Goal: Task Accomplishment & Management: Manage account settings

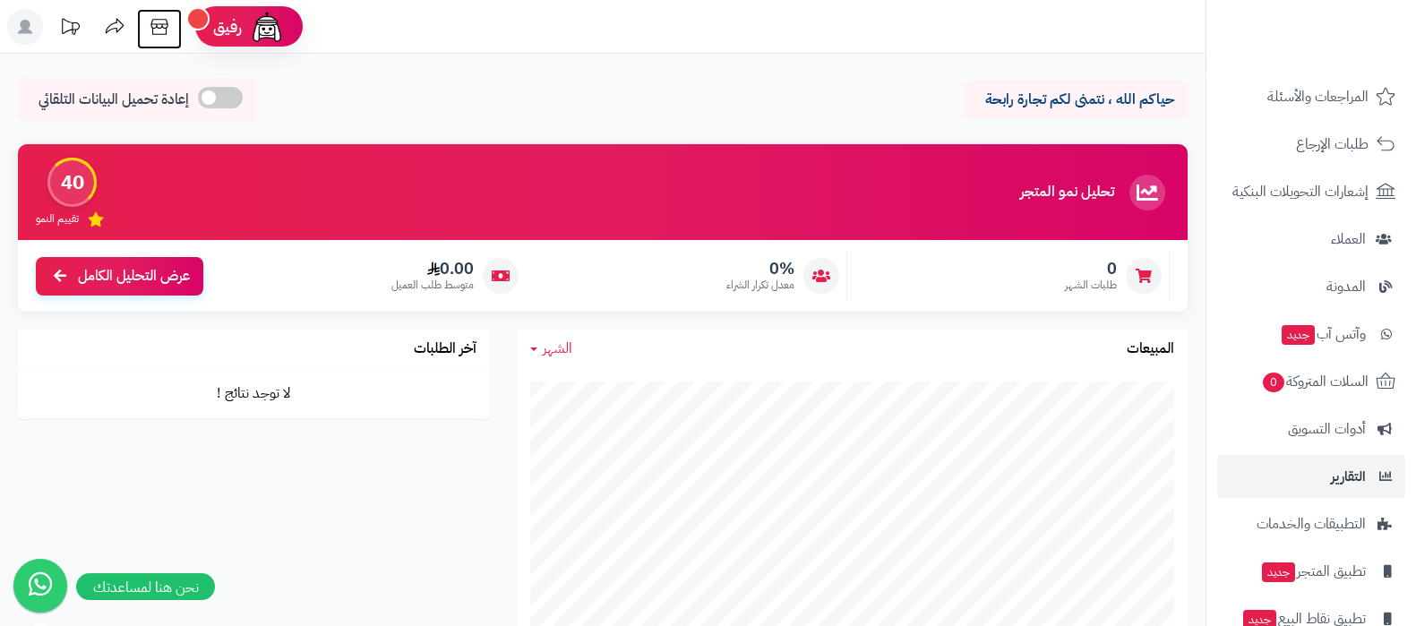
scroll to position [241, 0]
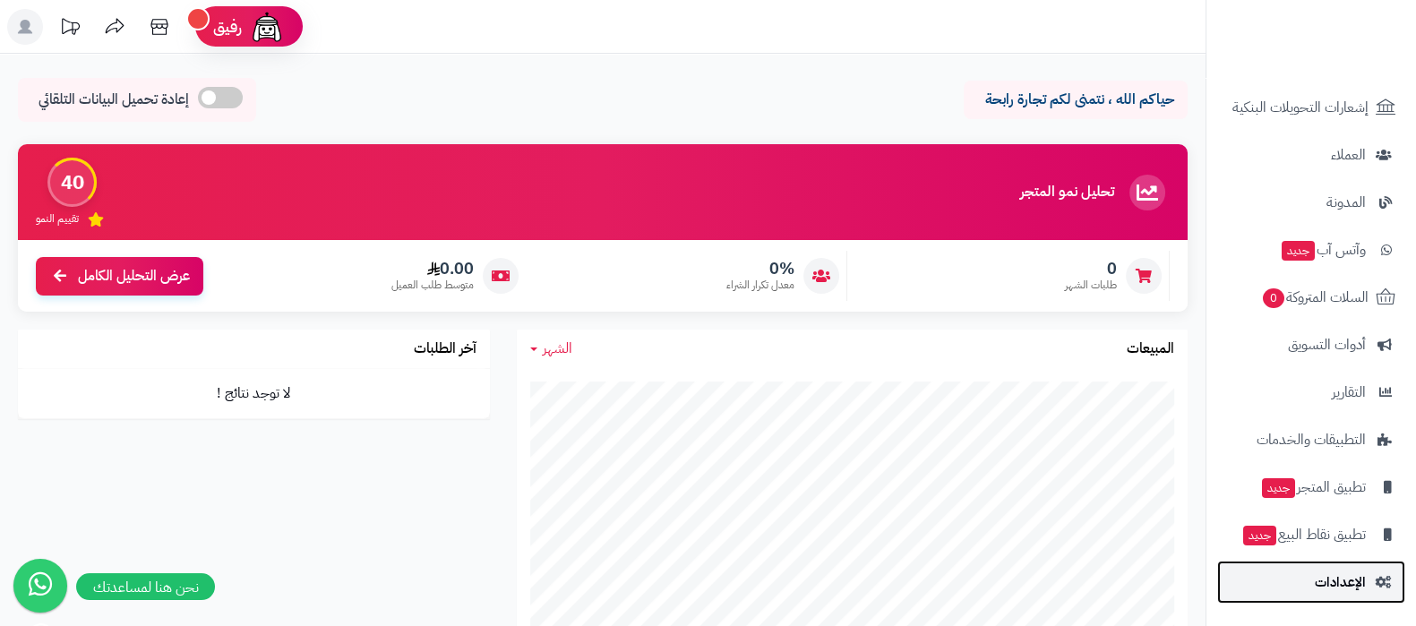
click at [1305, 589] on link "الإعدادات" at bounding box center [1312, 582] width 188 height 43
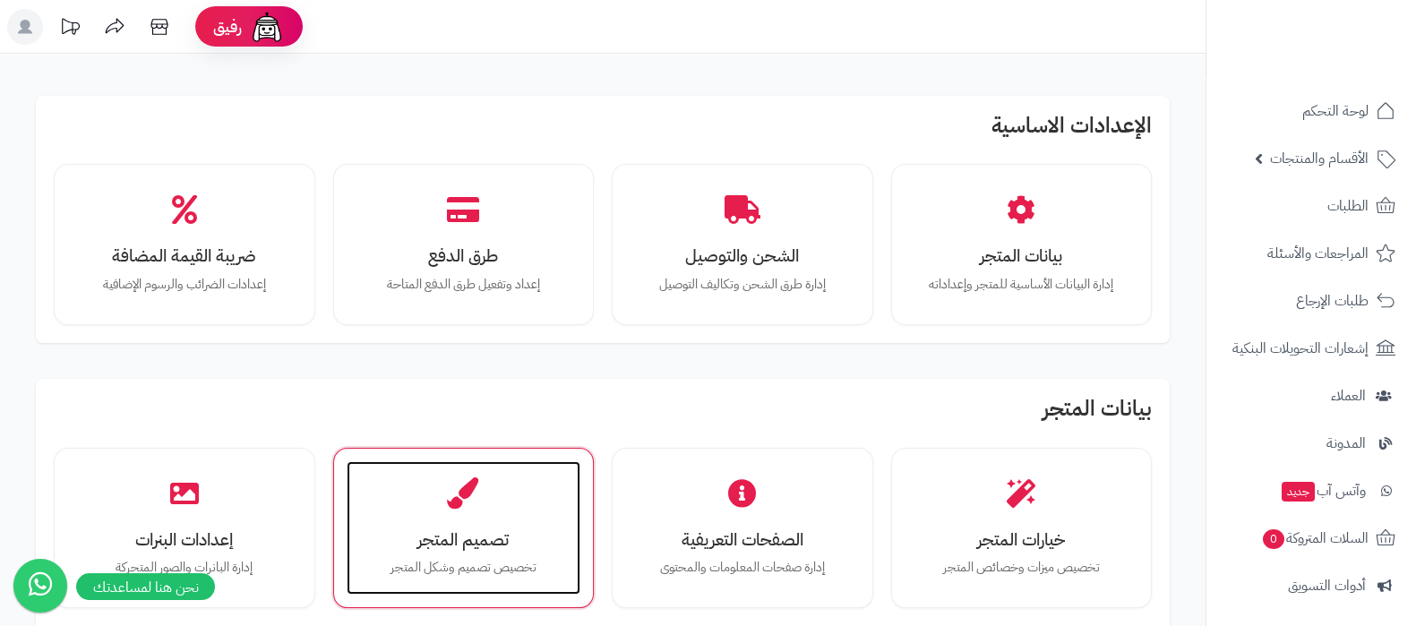
click at [487, 519] on div "تصميم المتجر تخصيص تصميم وشكل المتجر" at bounding box center [464, 528] width 235 height 134
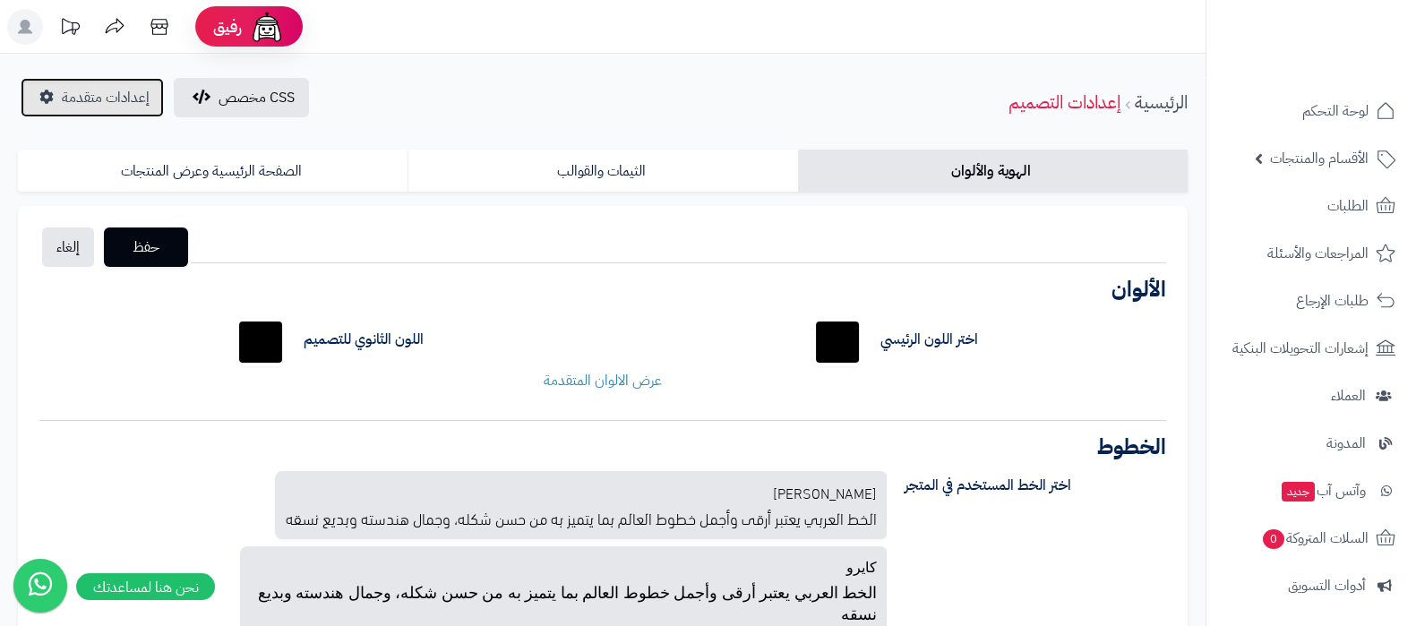
click at [112, 100] on span "إعدادات متقدمة" at bounding box center [106, 98] width 88 height 22
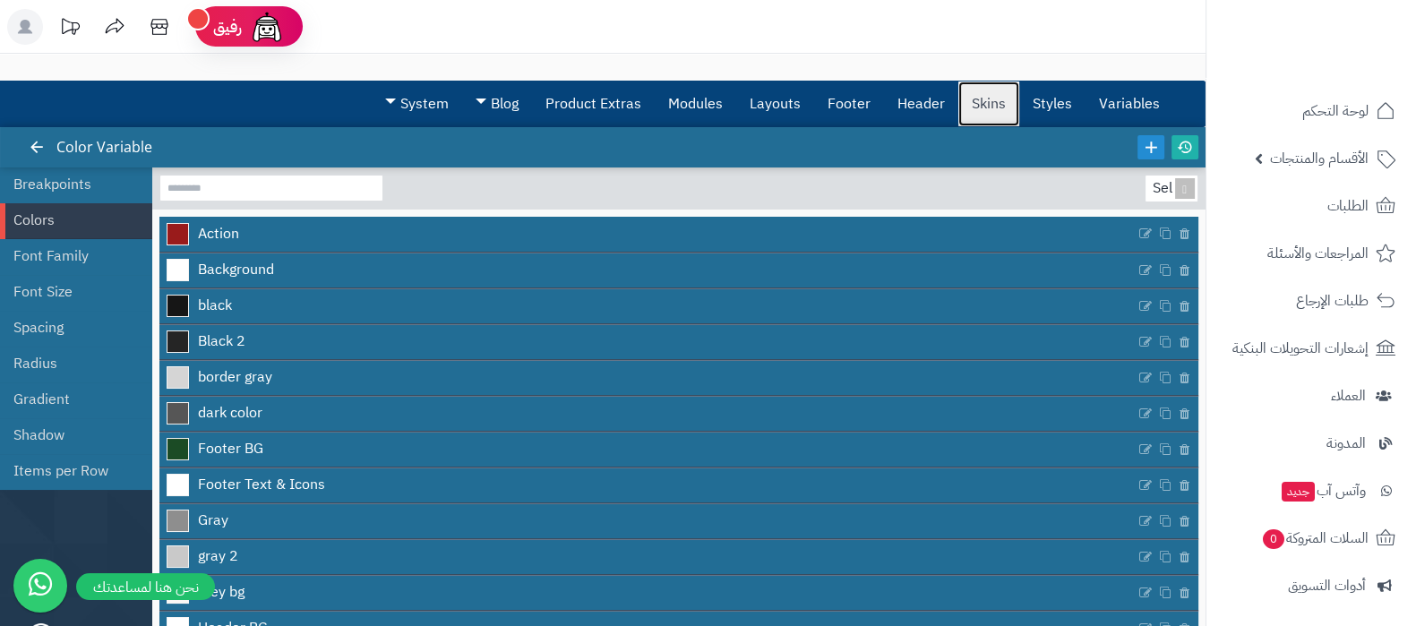
click at [981, 101] on link "Skins" at bounding box center [989, 104] width 61 height 45
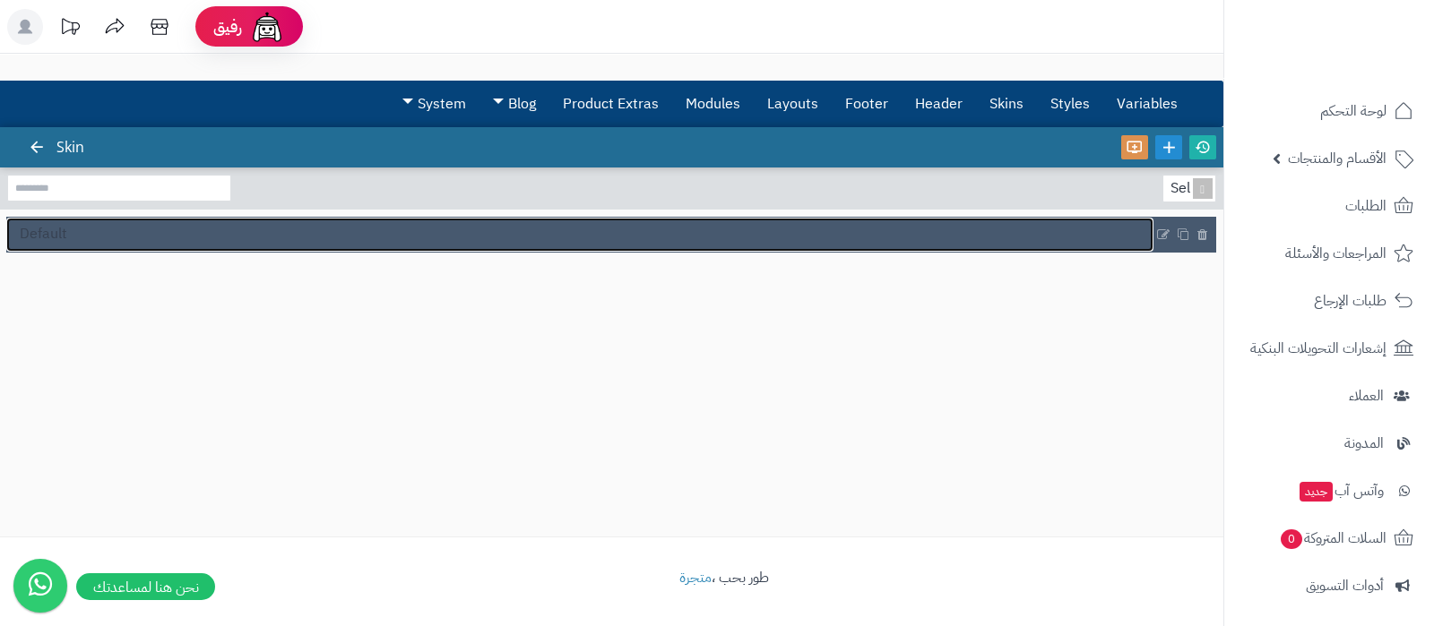
click at [82, 236] on link "Default" at bounding box center [579, 235] width 1147 height 34
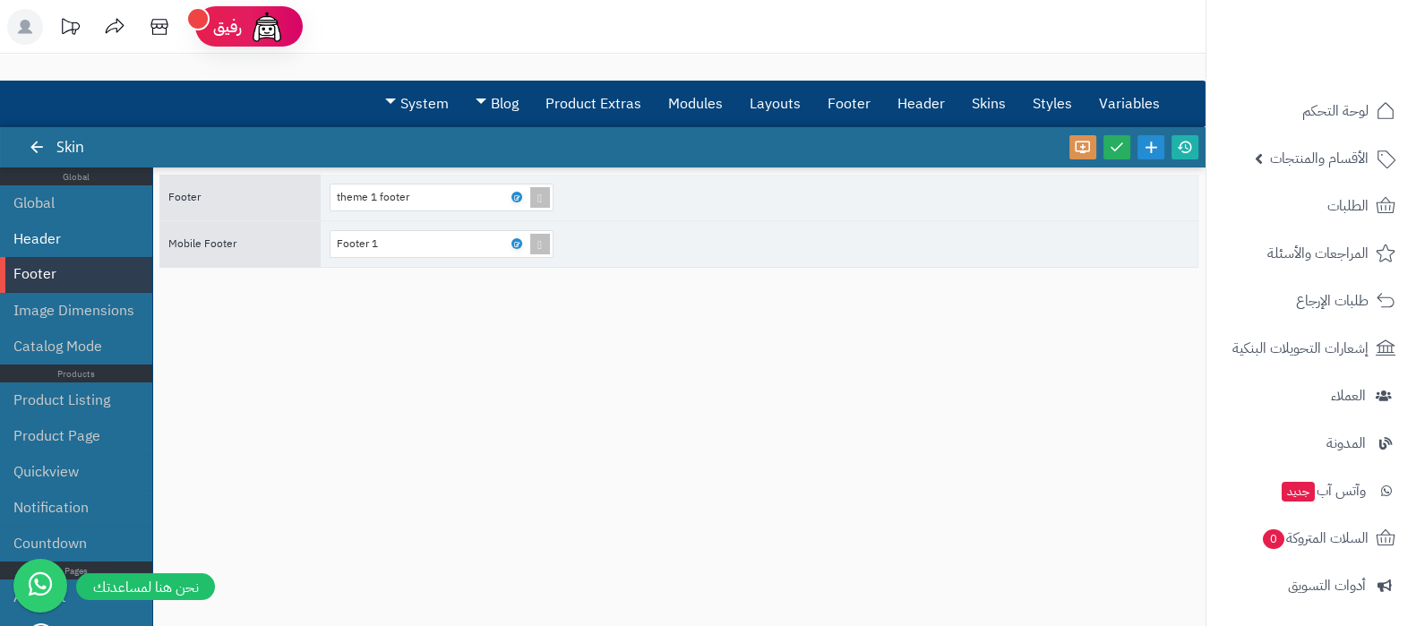
click at [63, 246] on li "Header" at bounding box center [76, 239] width 152 height 36
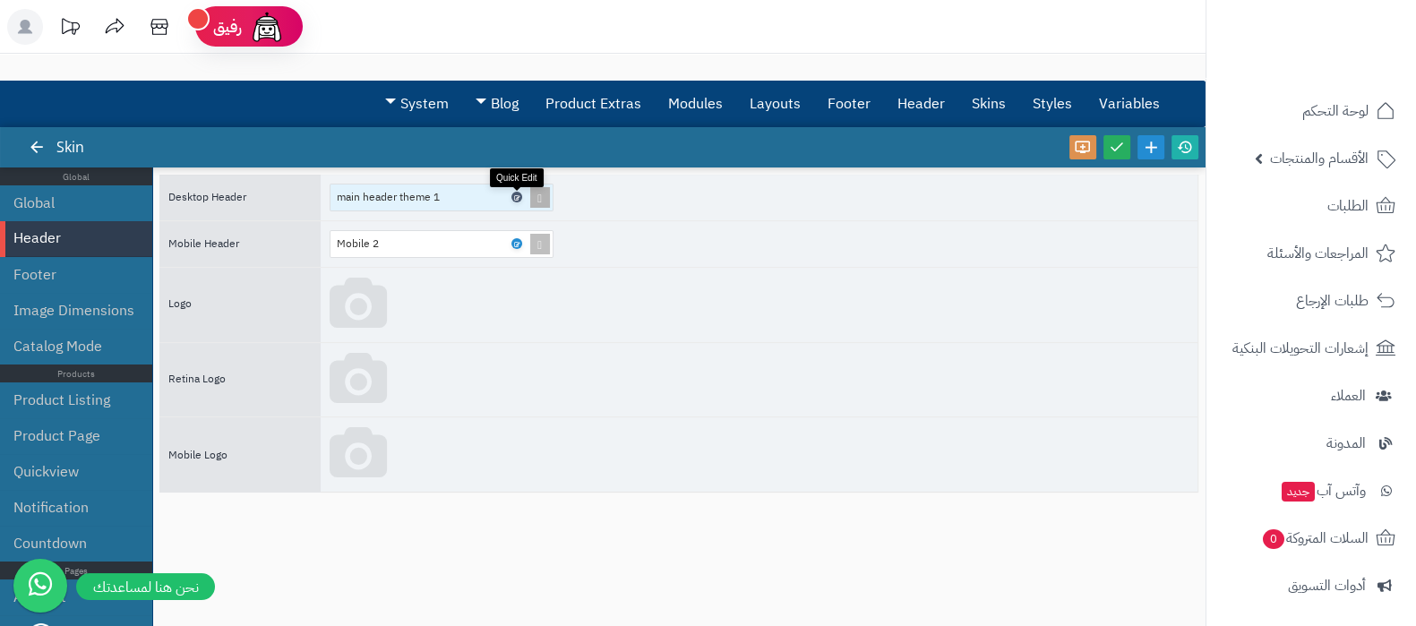
click at [518, 199] on icon at bounding box center [515, 198] width 5 height 8
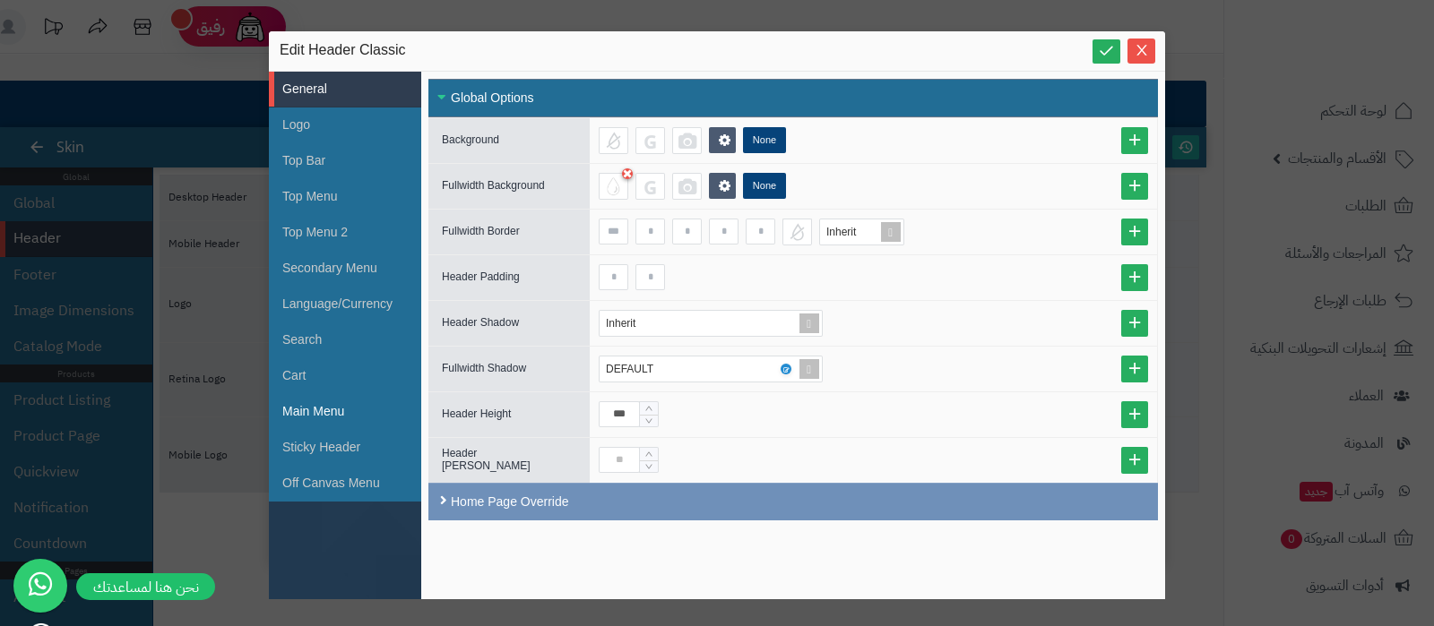
click at [313, 418] on li "Main Menu" at bounding box center [345, 412] width 152 height 36
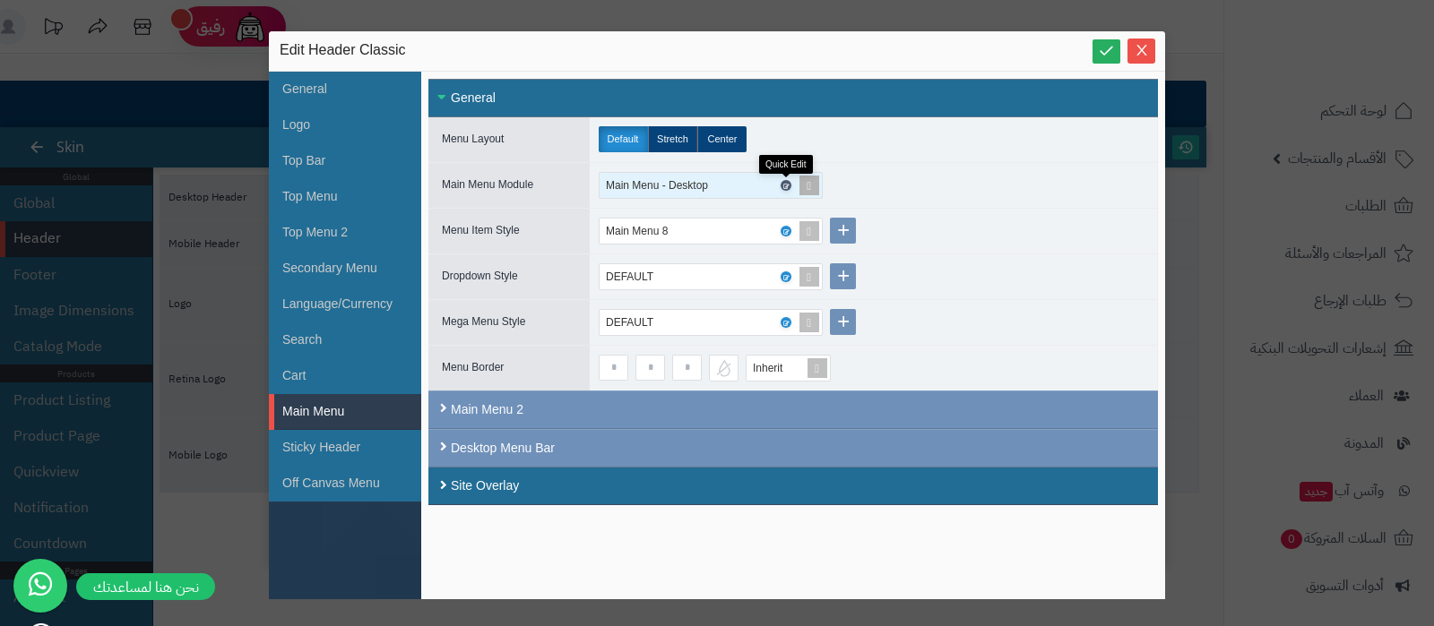
click at [788, 182] on icon at bounding box center [784, 186] width 5 height 8
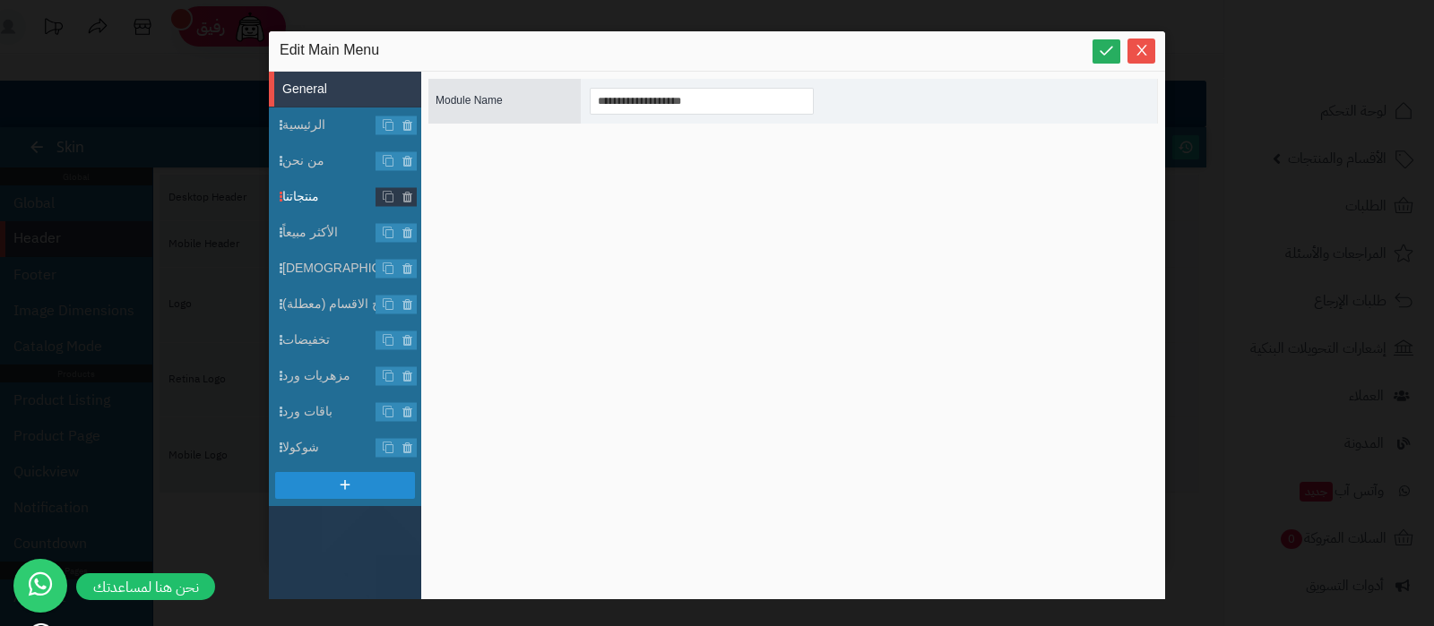
click at [314, 190] on span "منتجاتنا" at bounding box center [351, 196] width 139 height 19
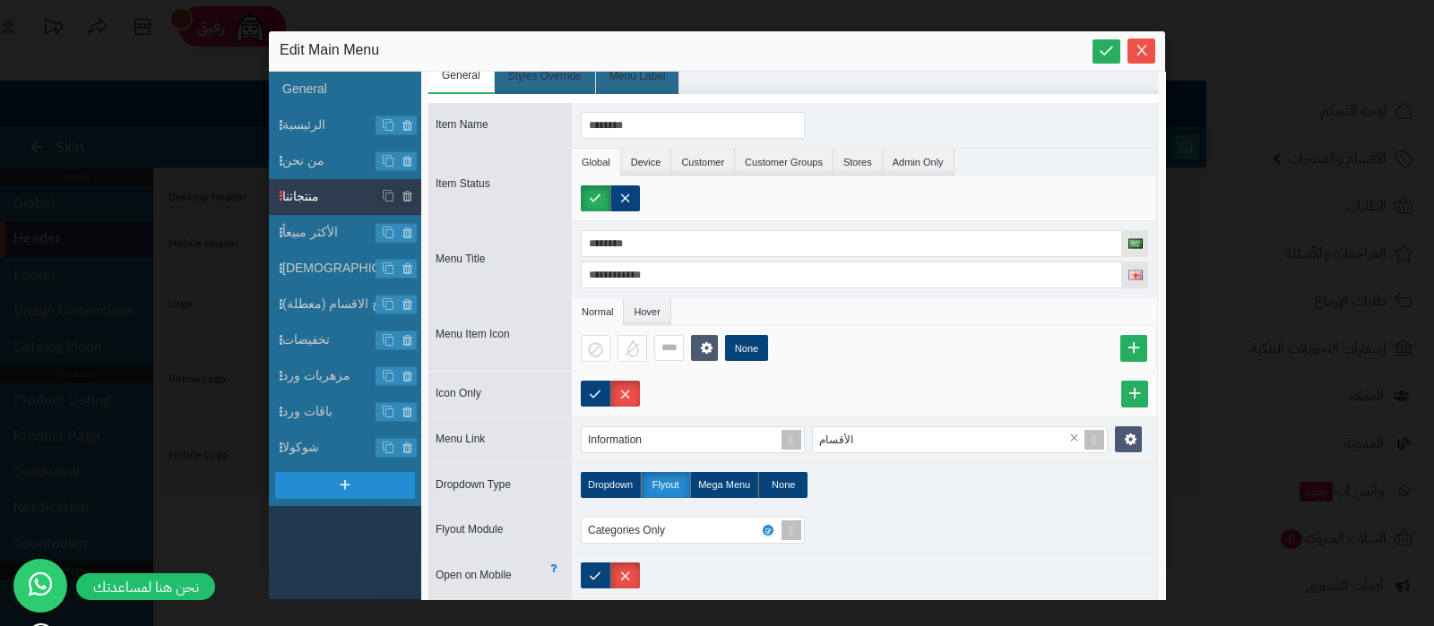
scroll to position [125, 0]
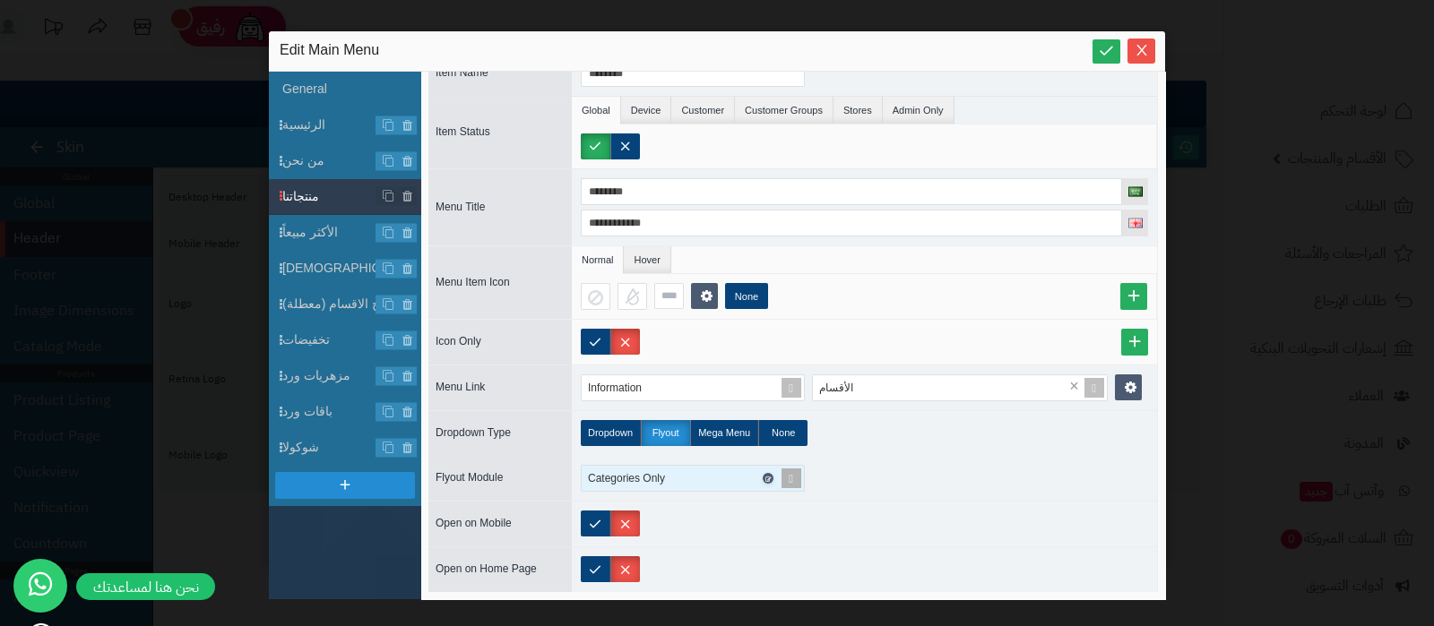
click at [768, 475] on icon at bounding box center [766, 479] width 5 height 8
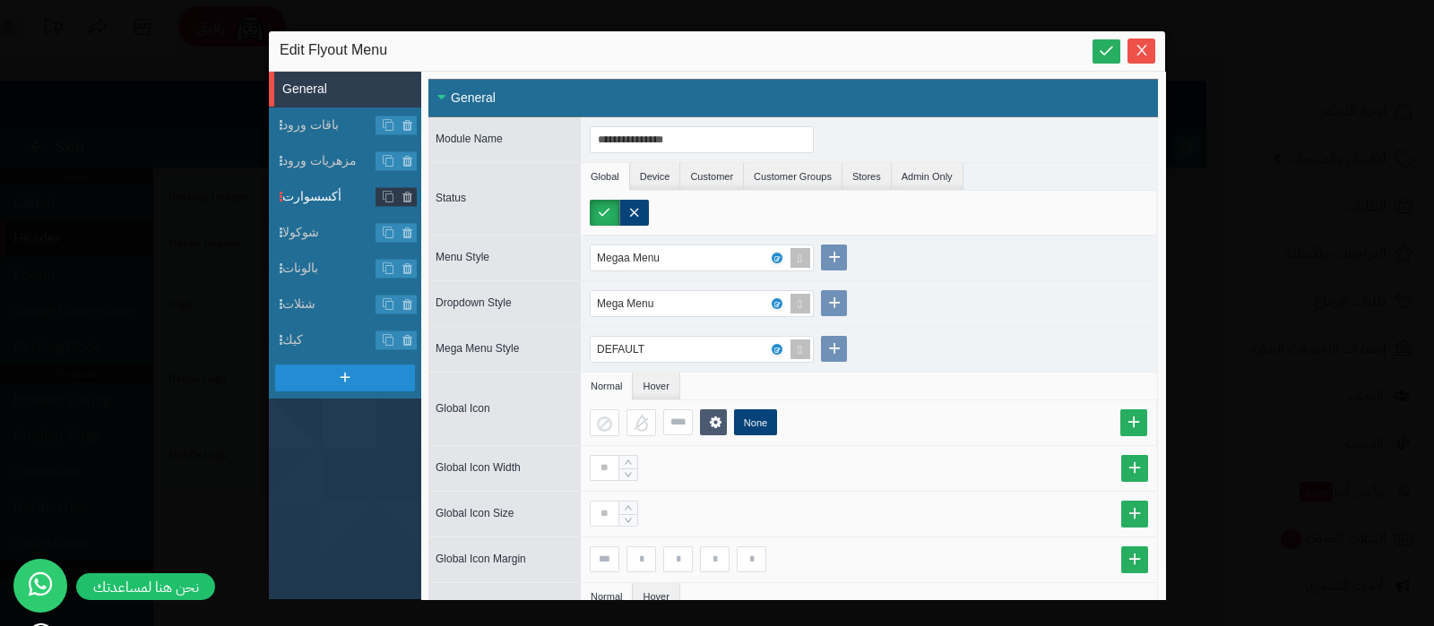
click at [313, 185] on li "أكسسوارت" at bounding box center [345, 197] width 152 height 36
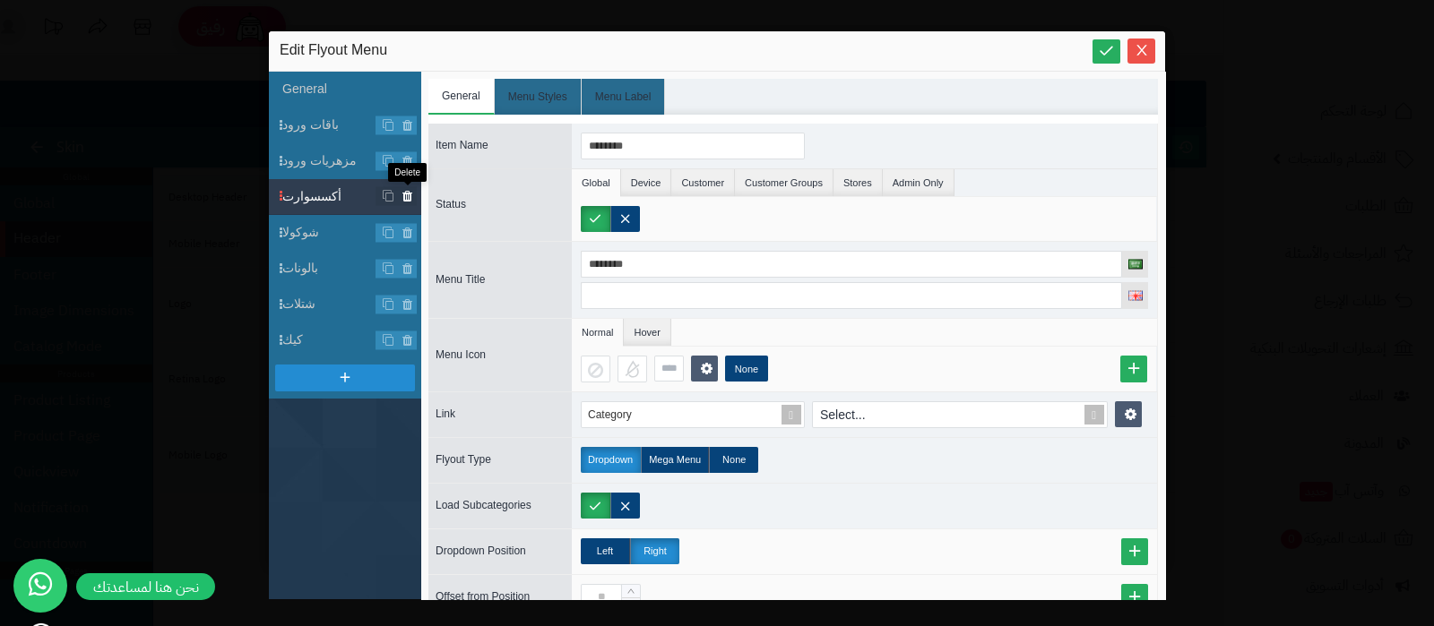
click at [405, 194] on icon at bounding box center [407, 196] width 12 height 15
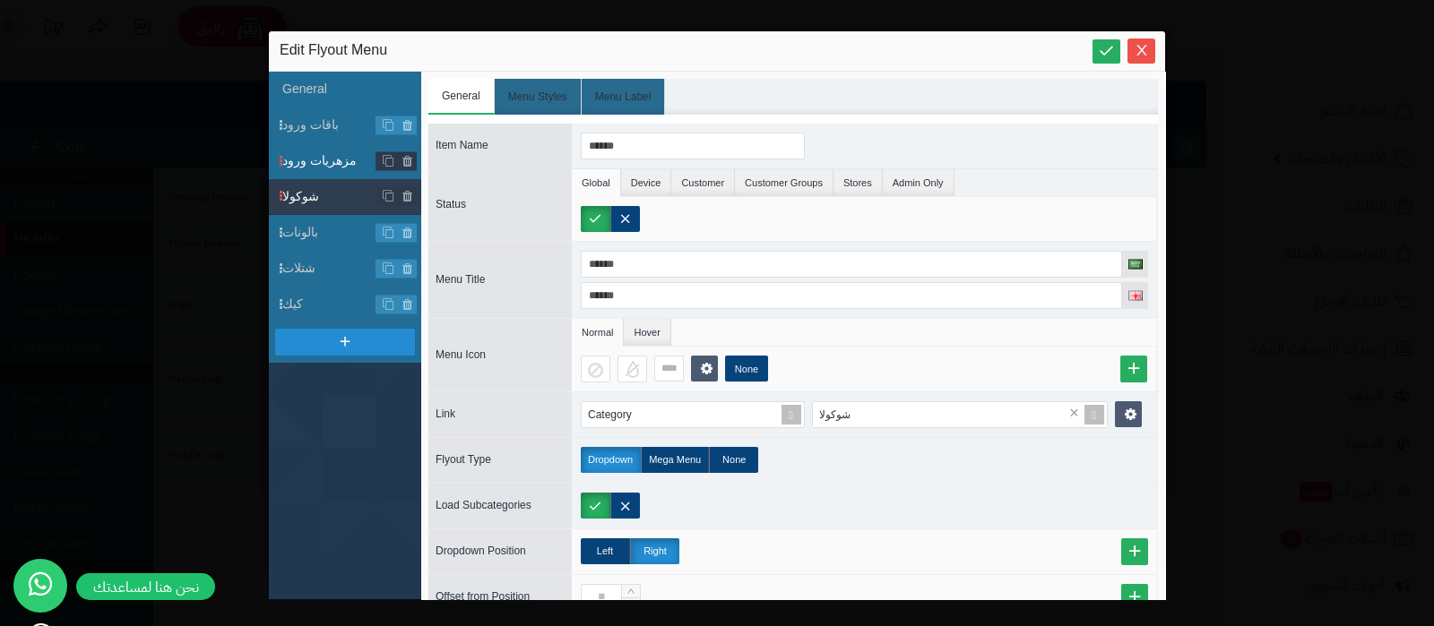
click at [323, 166] on span "مزهريات ورود" at bounding box center [351, 160] width 139 height 19
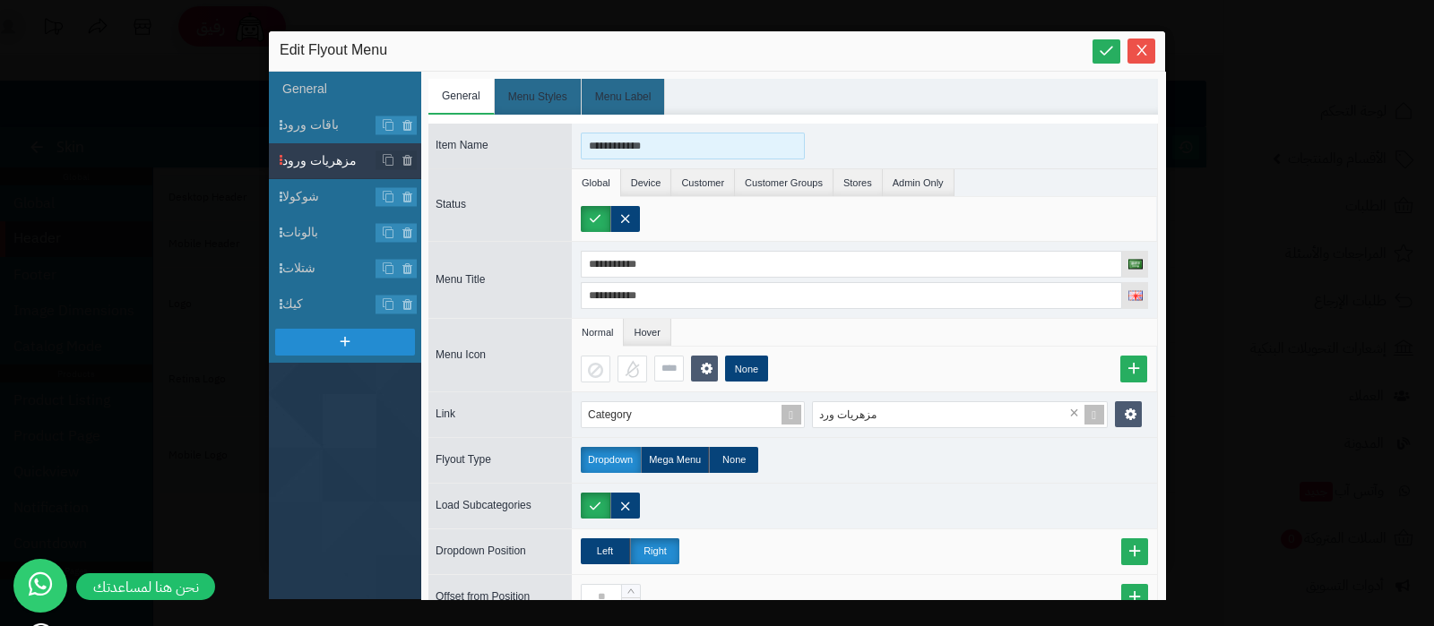
click at [595, 142] on input "**********" at bounding box center [693, 146] width 224 height 27
type input "**********"
click at [309, 131] on span "باقات ورود" at bounding box center [351, 125] width 139 height 19
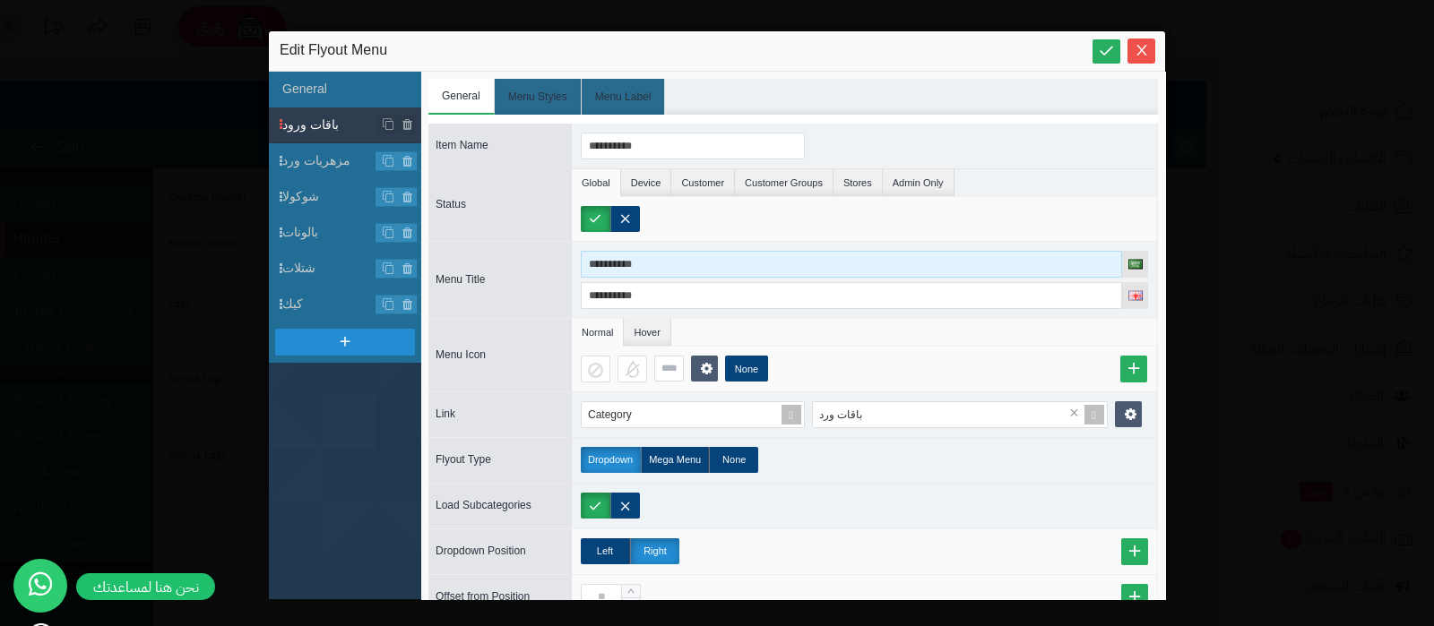
click at [592, 270] on input "**********" at bounding box center [851, 264] width 541 height 27
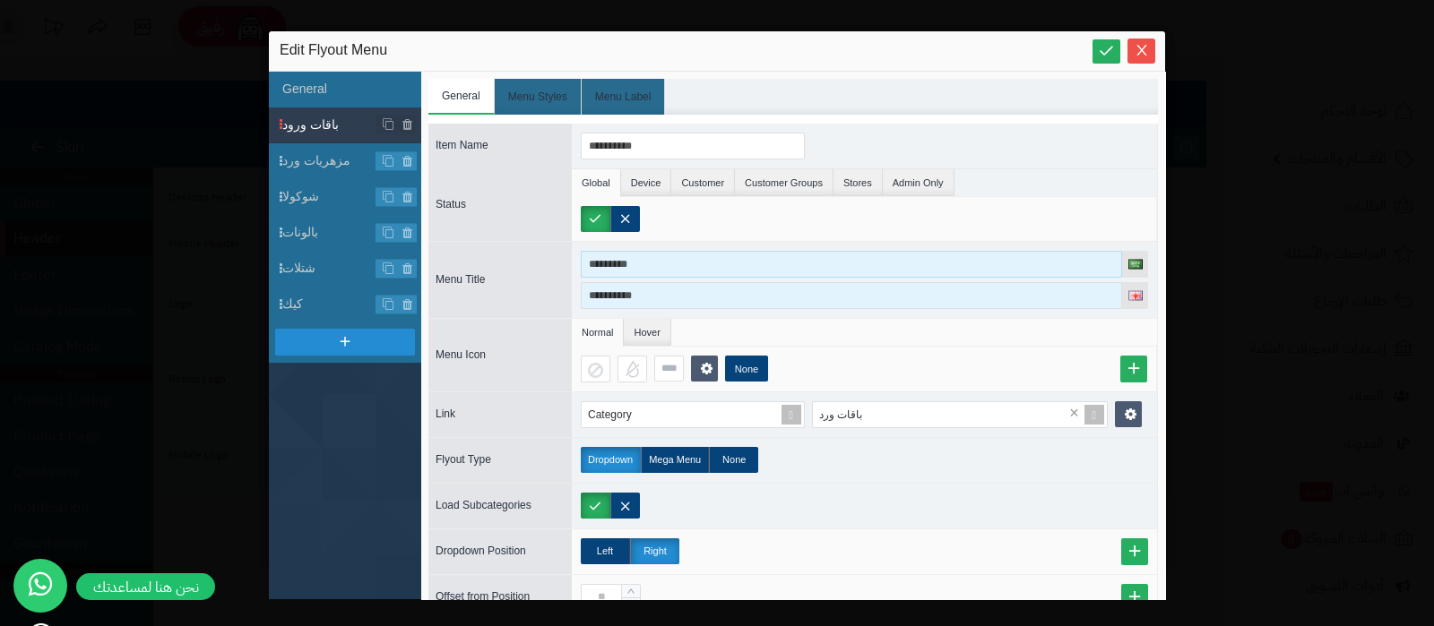
type input "*********"
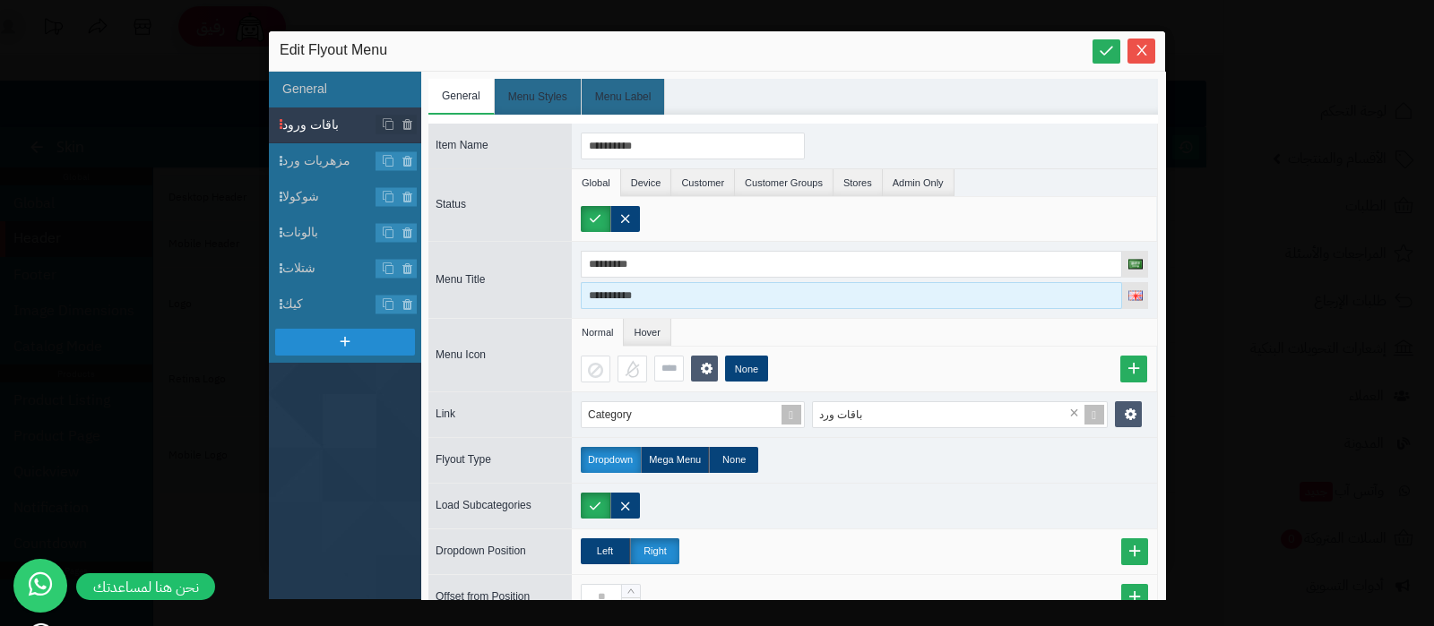
click at [596, 297] on input "**********" at bounding box center [851, 295] width 541 height 27
type input "*********"
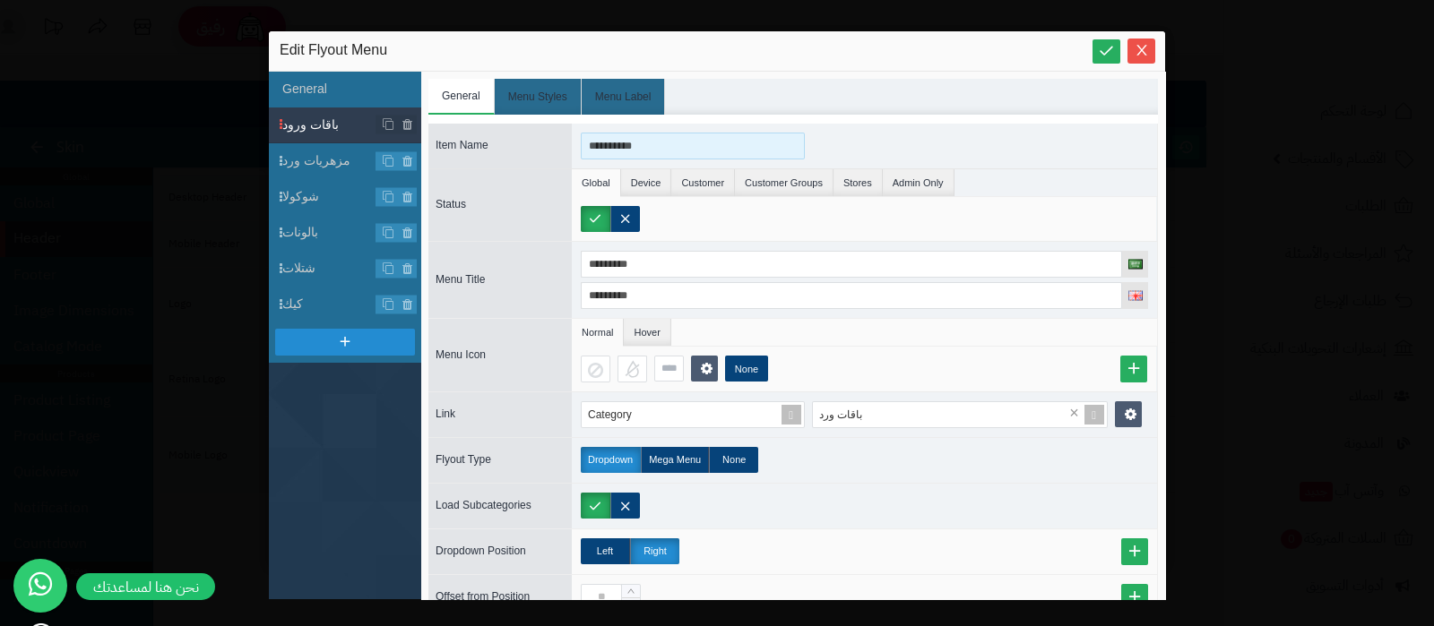
click at [593, 143] on input "**********" at bounding box center [693, 146] width 224 height 27
type input "*********"
click at [1100, 56] on icon at bounding box center [1106, 50] width 17 height 17
click at [1141, 51] on icon "Close" at bounding box center [1141, 50] width 10 height 11
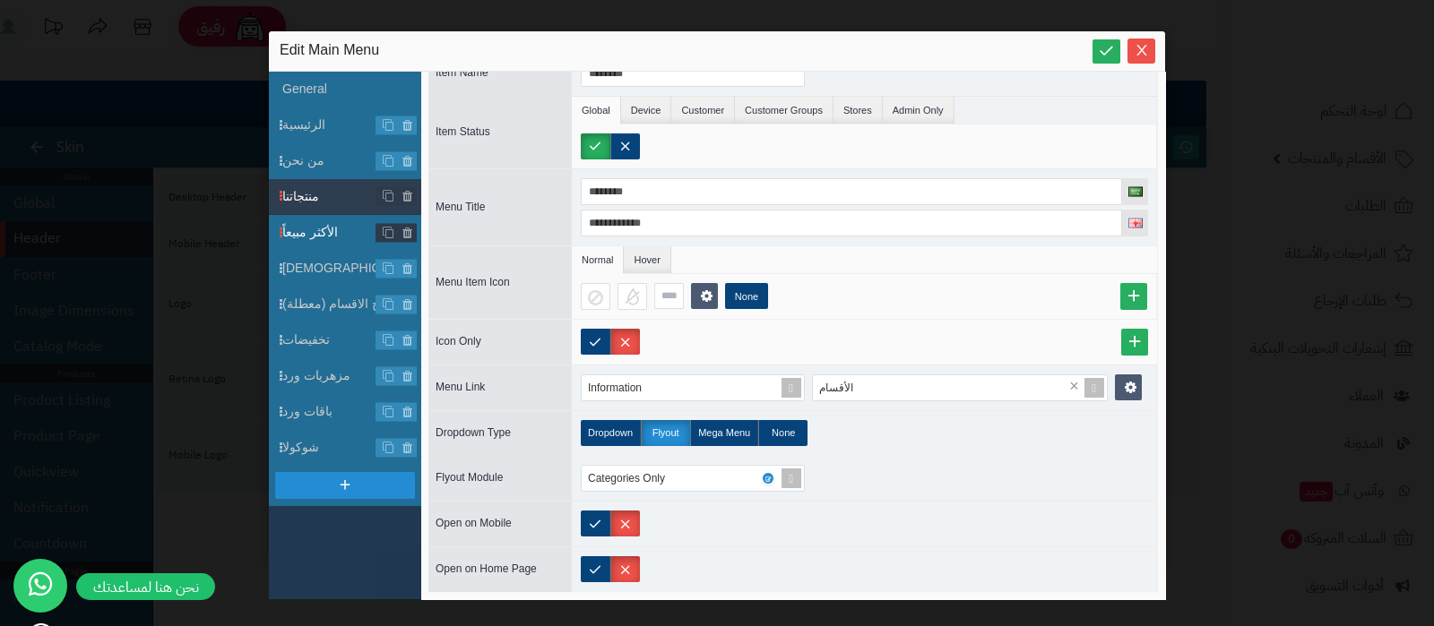
click at [313, 239] on span "الأكثر مبيعاً" at bounding box center [351, 232] width 139 height 19
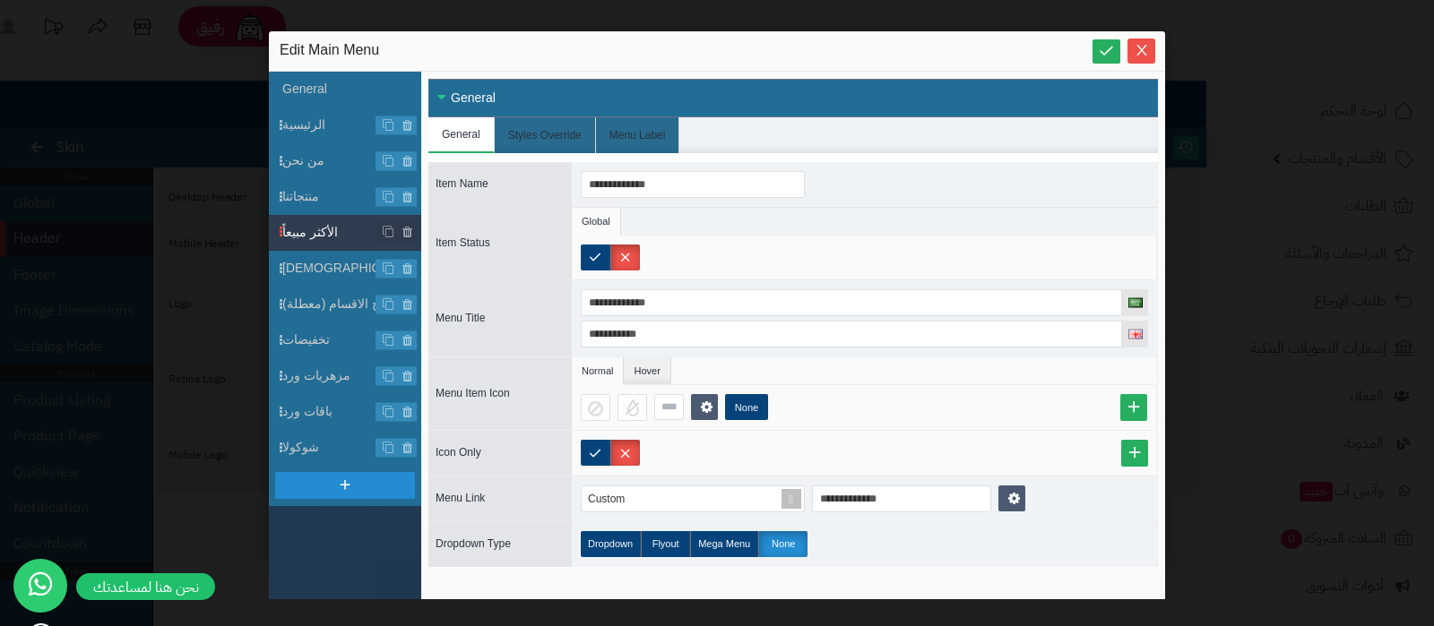
scroll to position [0, 0]
click at [652, 186] on input "**********" at bounding box center [693, 184] width 224 height 27
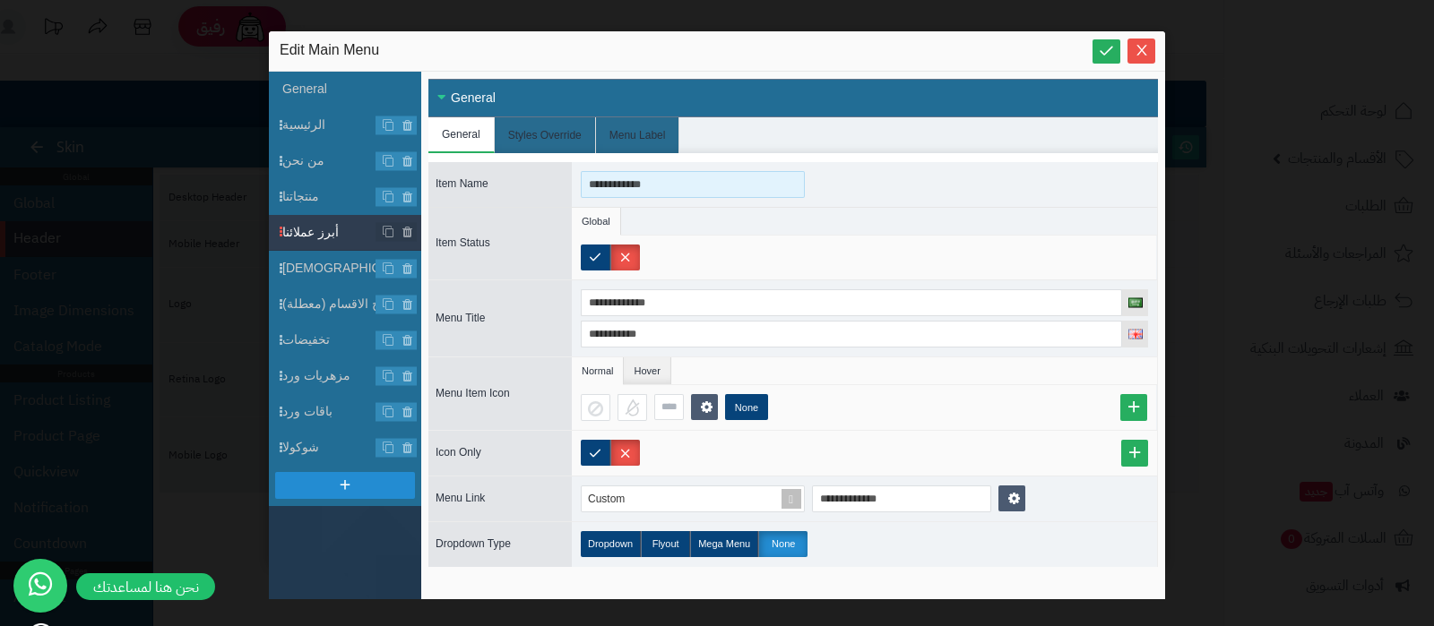
click at [652, 186] on input "**********" at bounding box center [693, 184] width 224 height 27
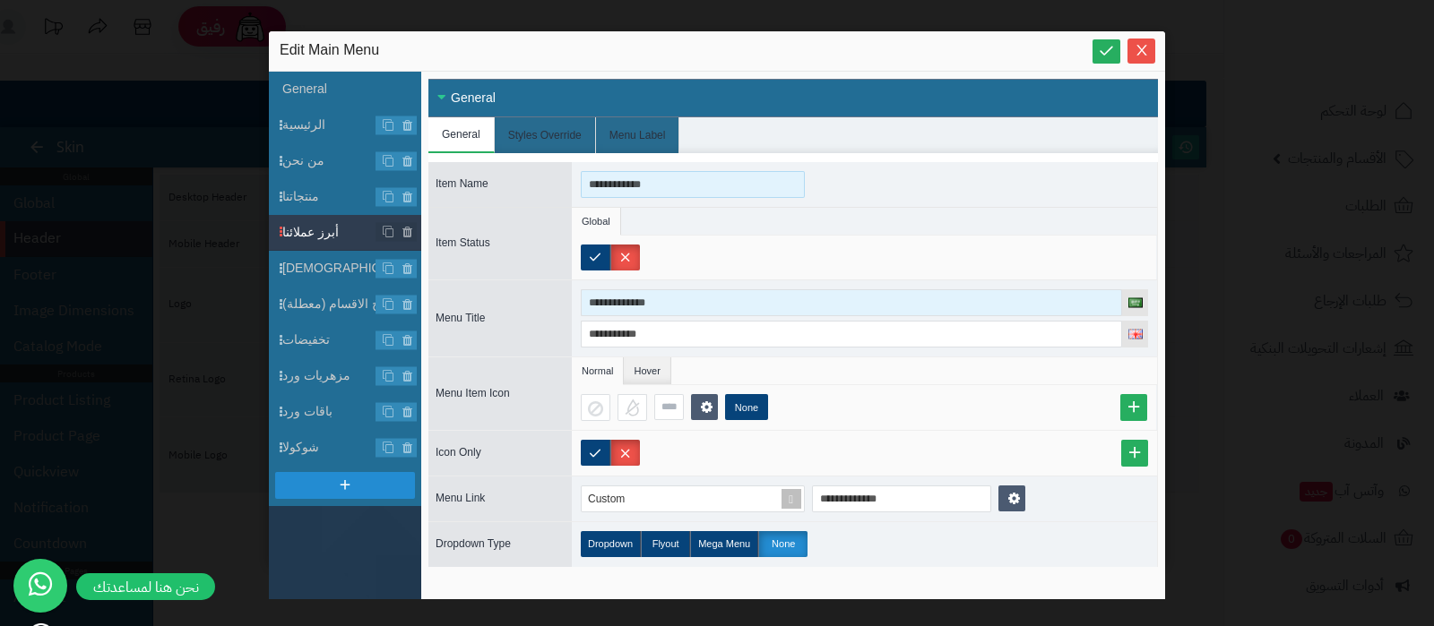
type input "**********"
click at [641, 308] on input "**********" at bounding box center [851, 302] width 541 height 27
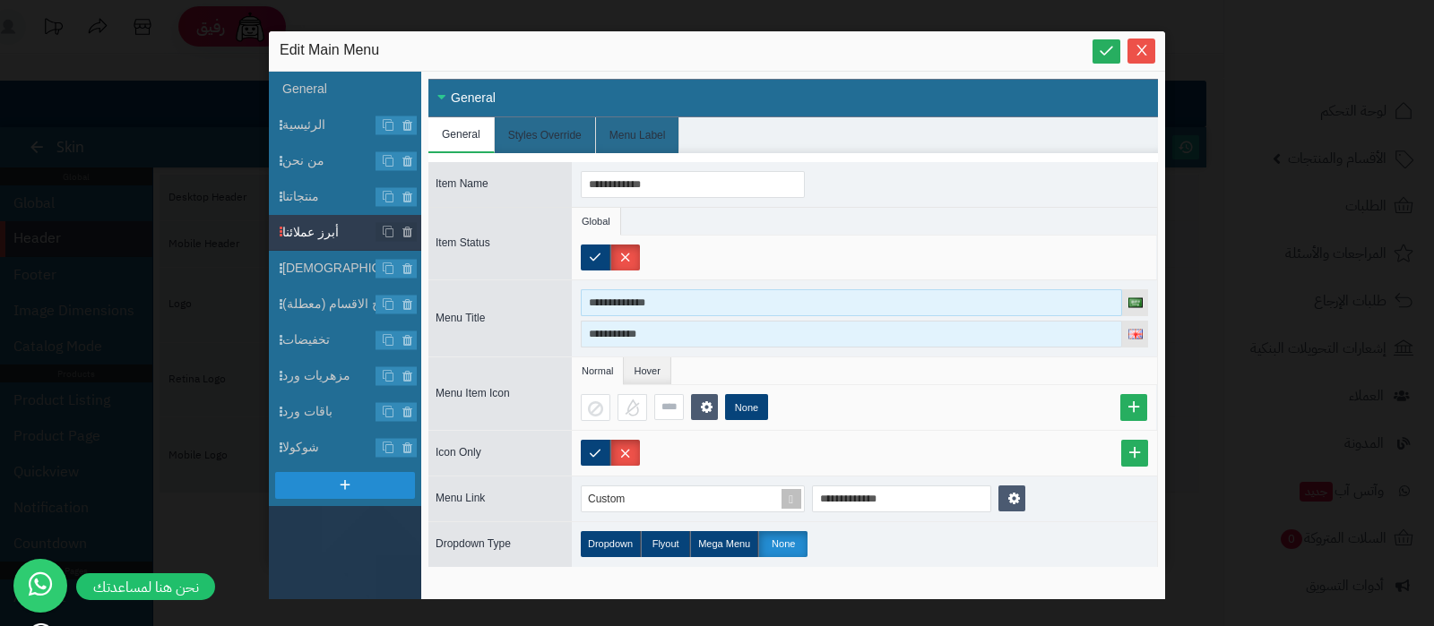
paste input
type input "**********"
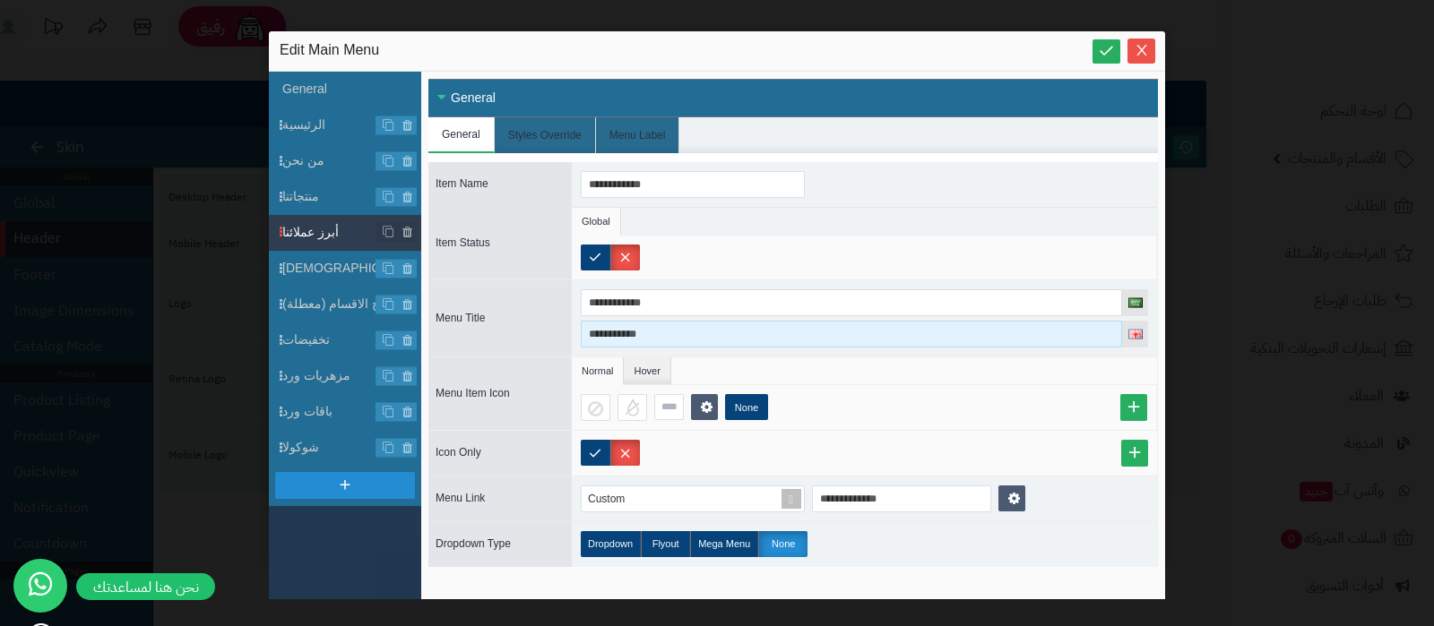
click at [641, 327] on input "**********" at bounding box center [851, 334] width 541 height 27
click at [620, 332] on input "**********" at bounding box center [851, 334] width 541 height 27
type input "**********"
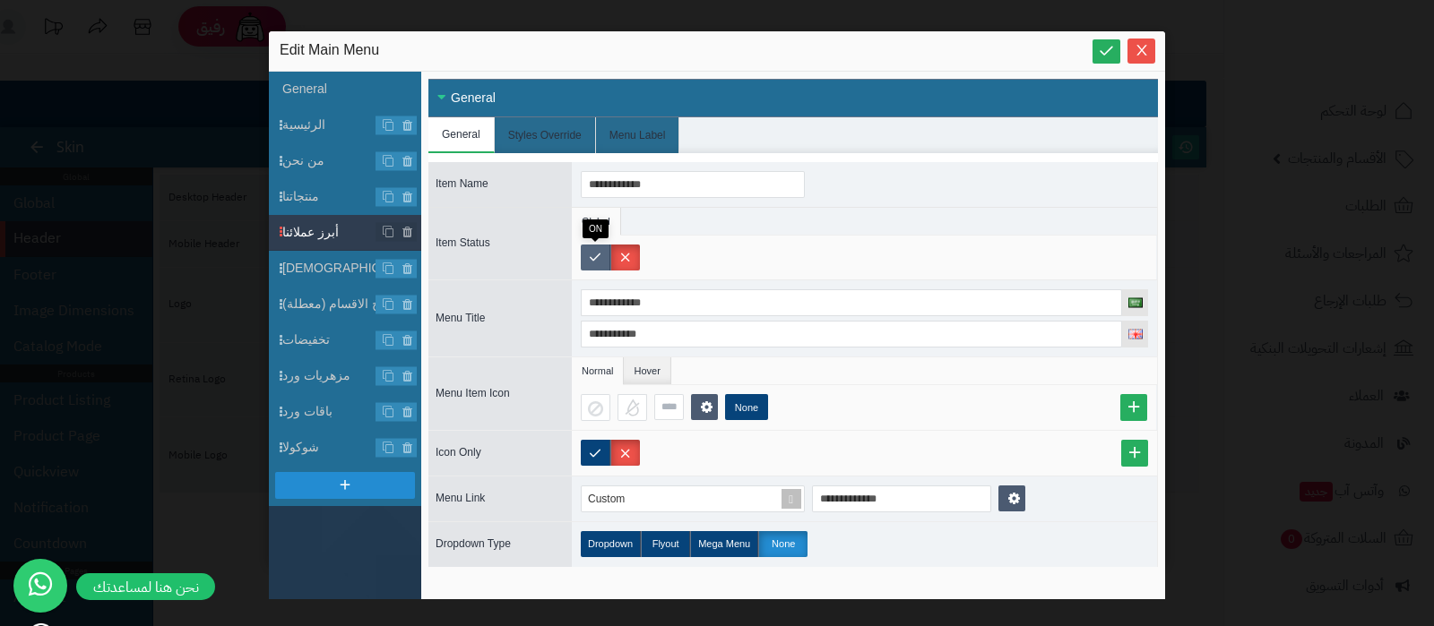
click at [592, 253] on label at bounding box center [596, 258] width 30 height 26
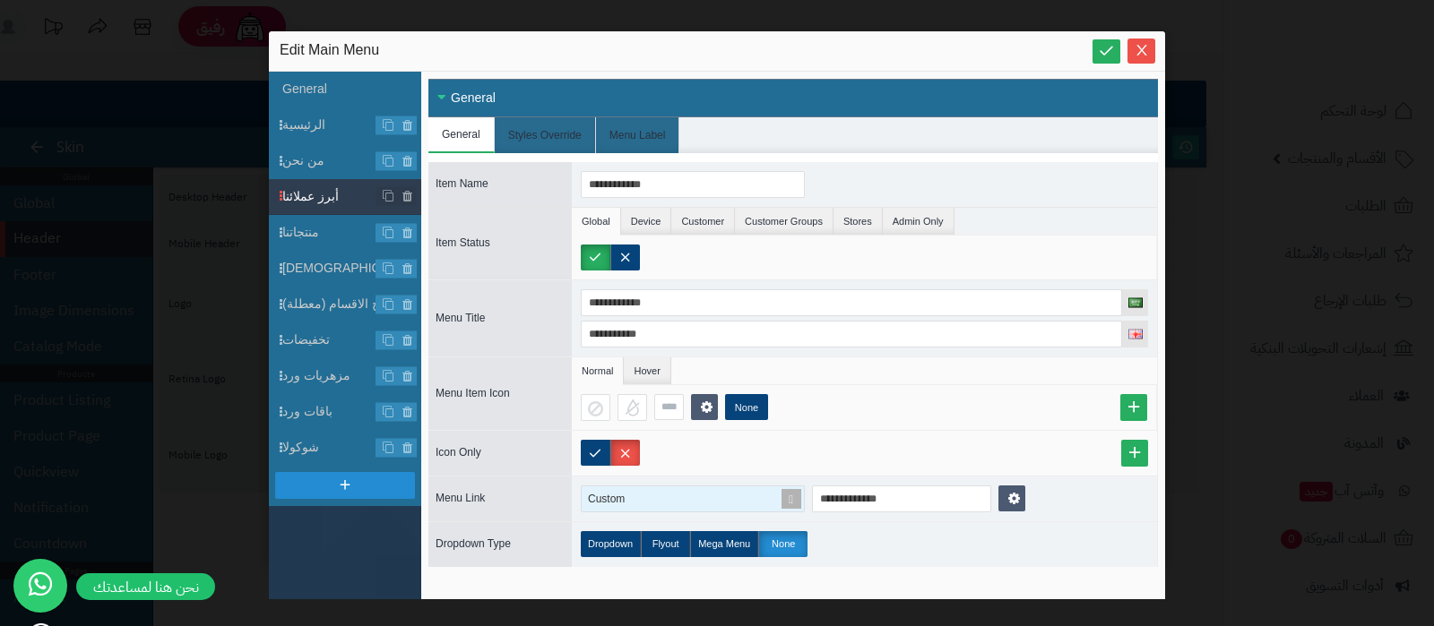
click at [783, 495] on span at bounding box center [791, 499] width 25 height 25
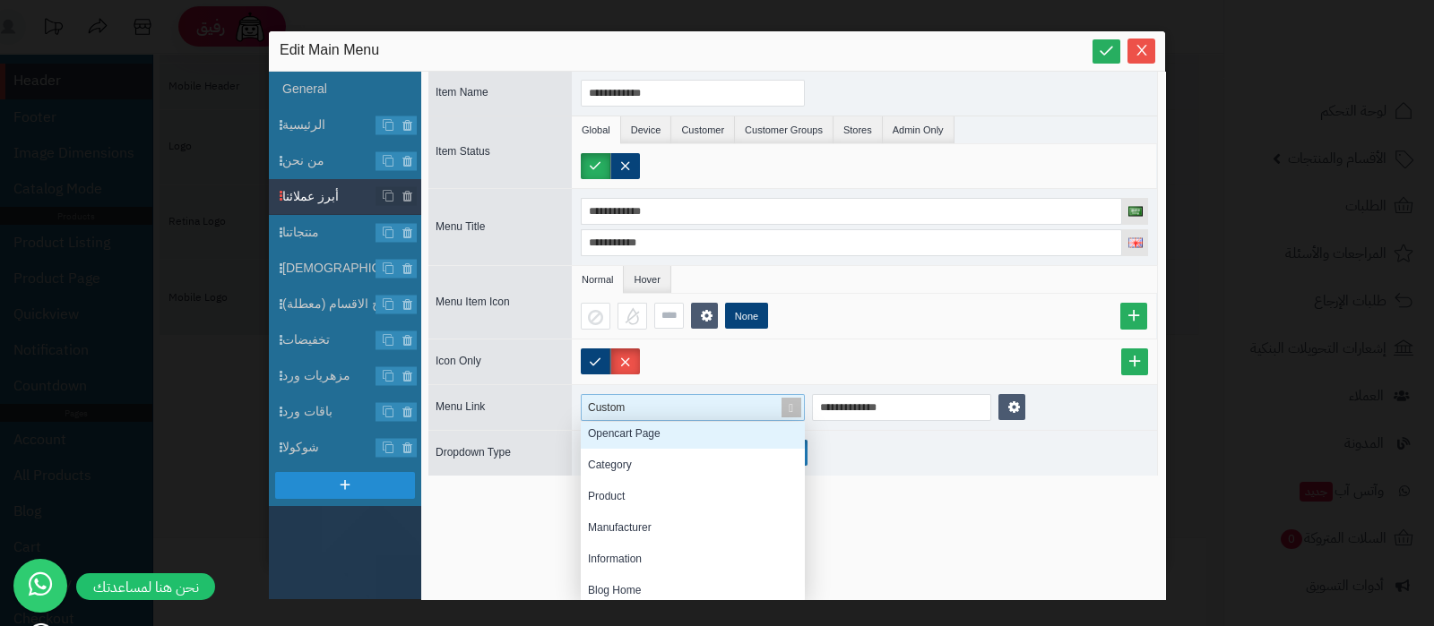
scroll to position [111, 0]
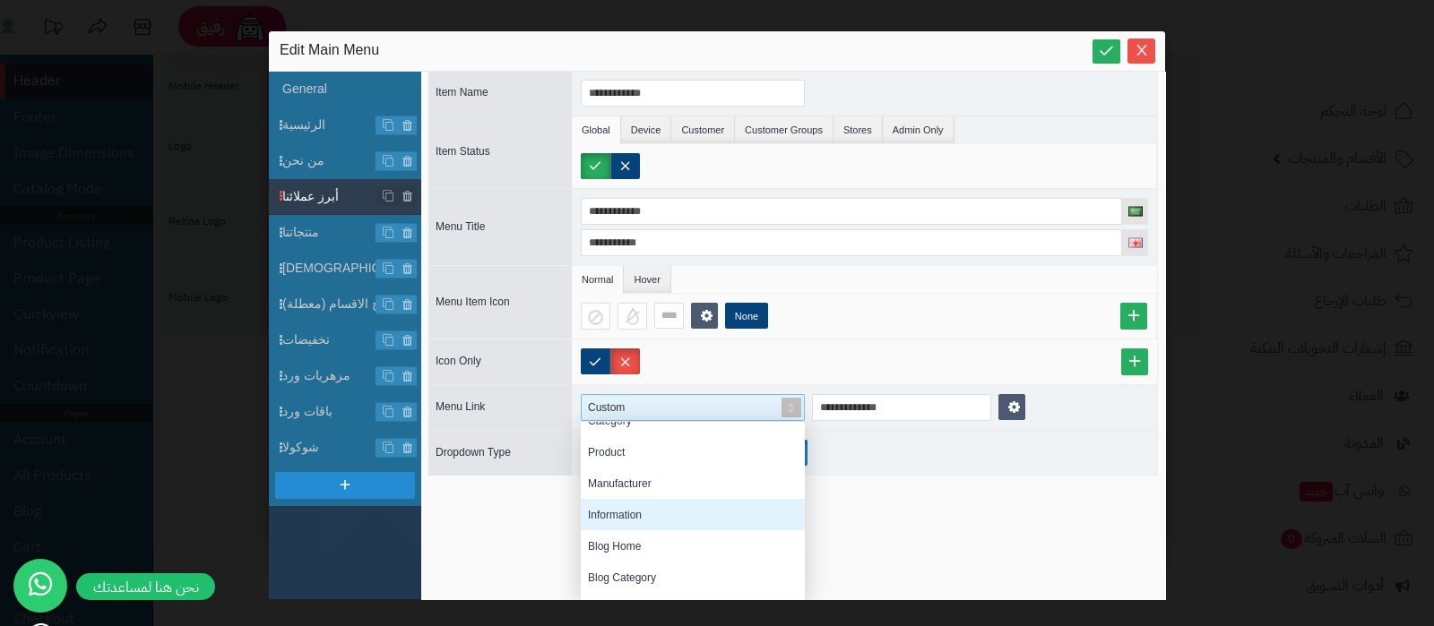
click at [650, 512] on div "Information" at bounding box center [693, 514] width 224 height 31
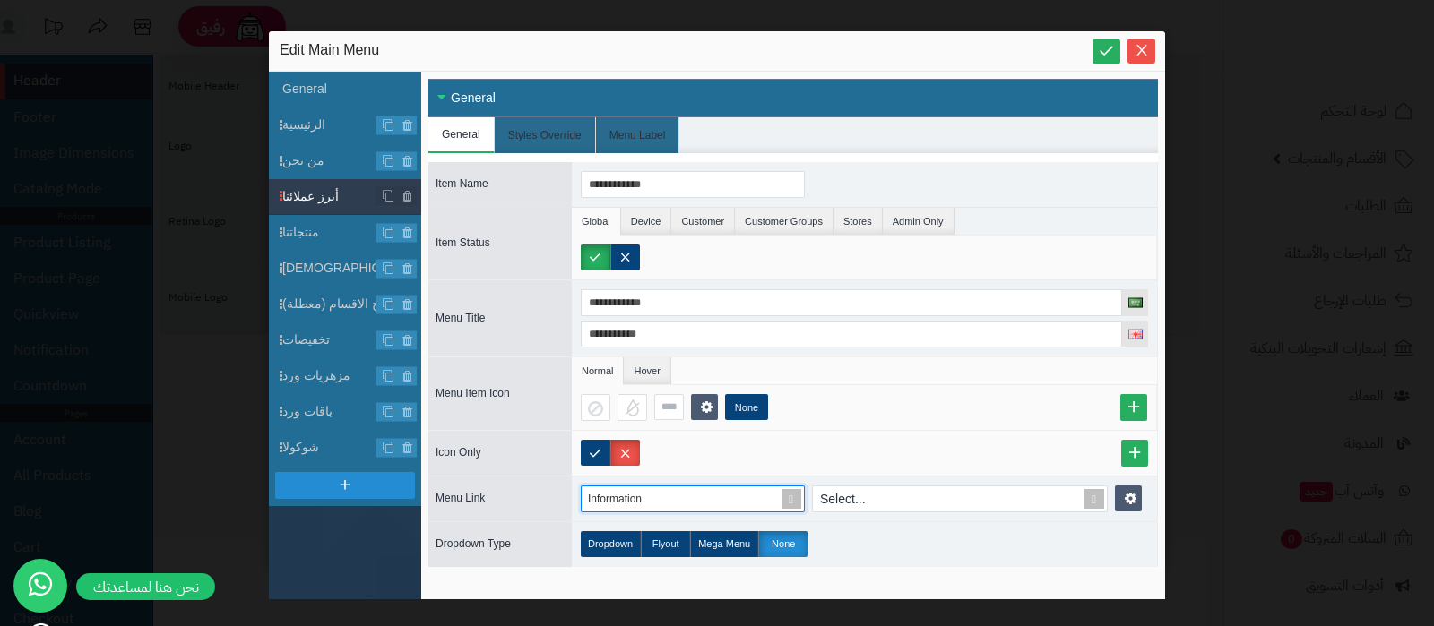
scroll to position [0, 0]
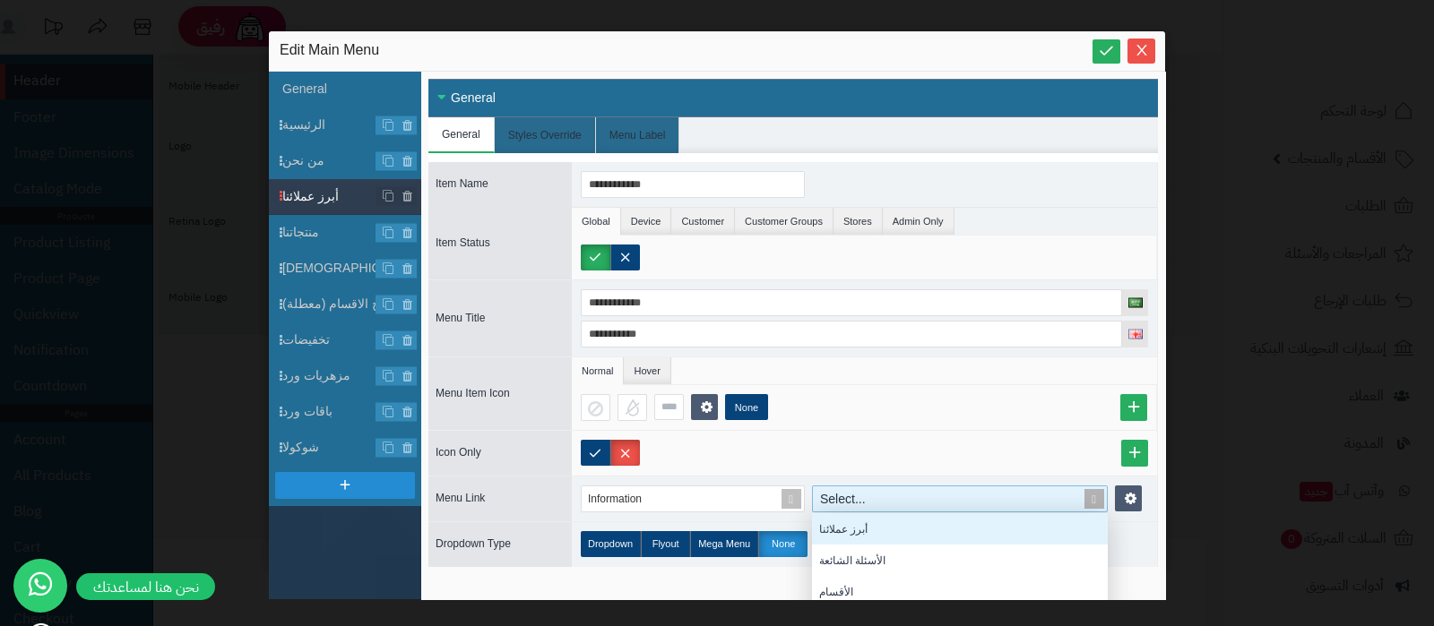
click at [936, 502] on div "Select..." at bounding box center [949, 499] width 273 height 25
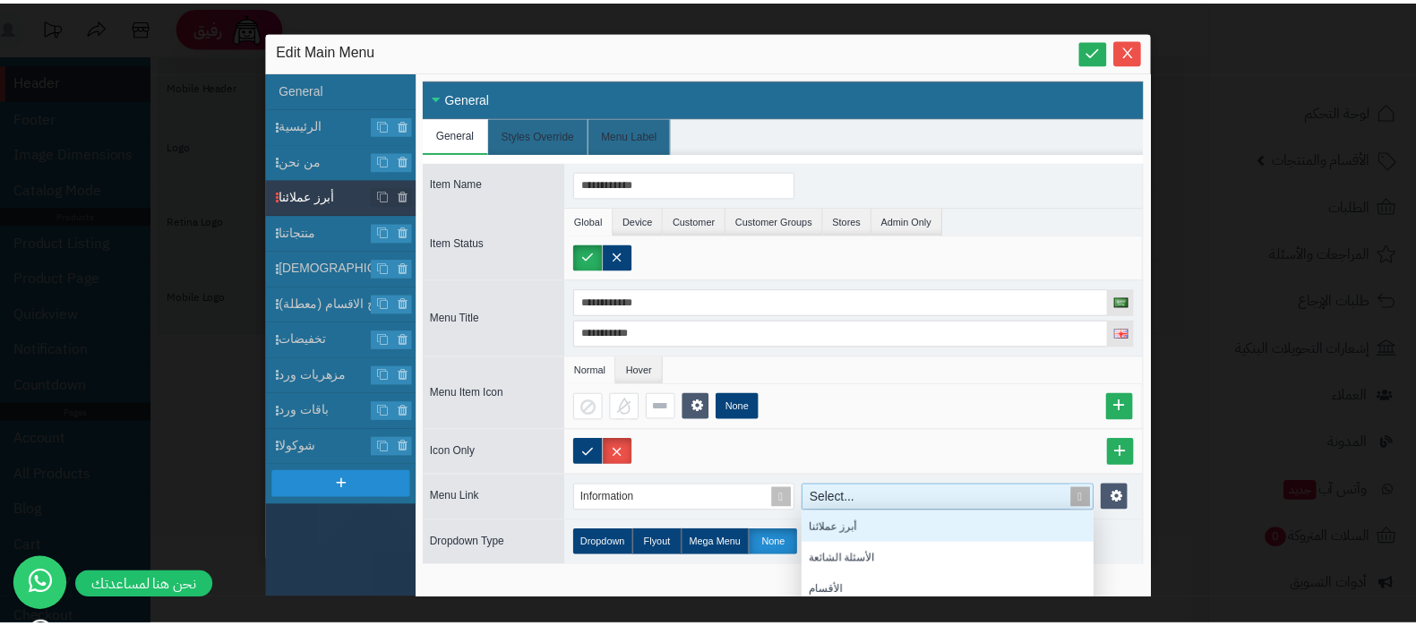
scroll to position [161, 278]
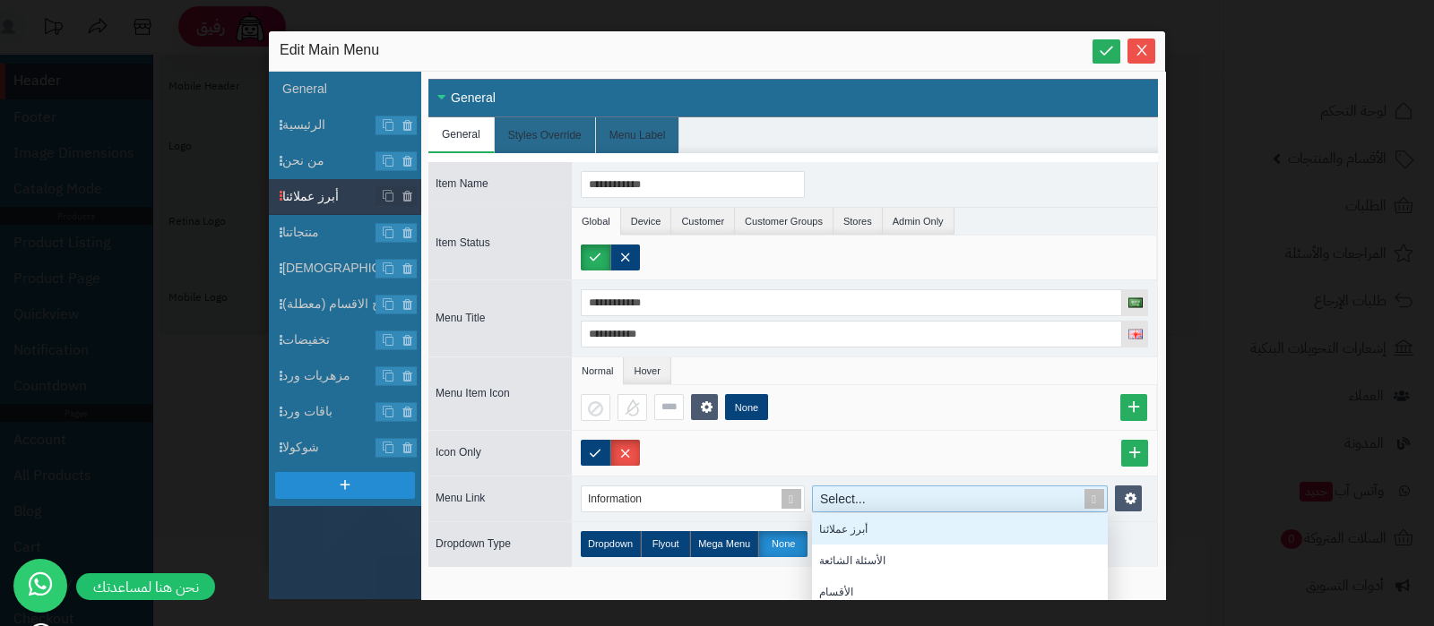
click at [898, 527] on div "أبرز عملائنا" at bounding box center [960, 528] width 296 height 31
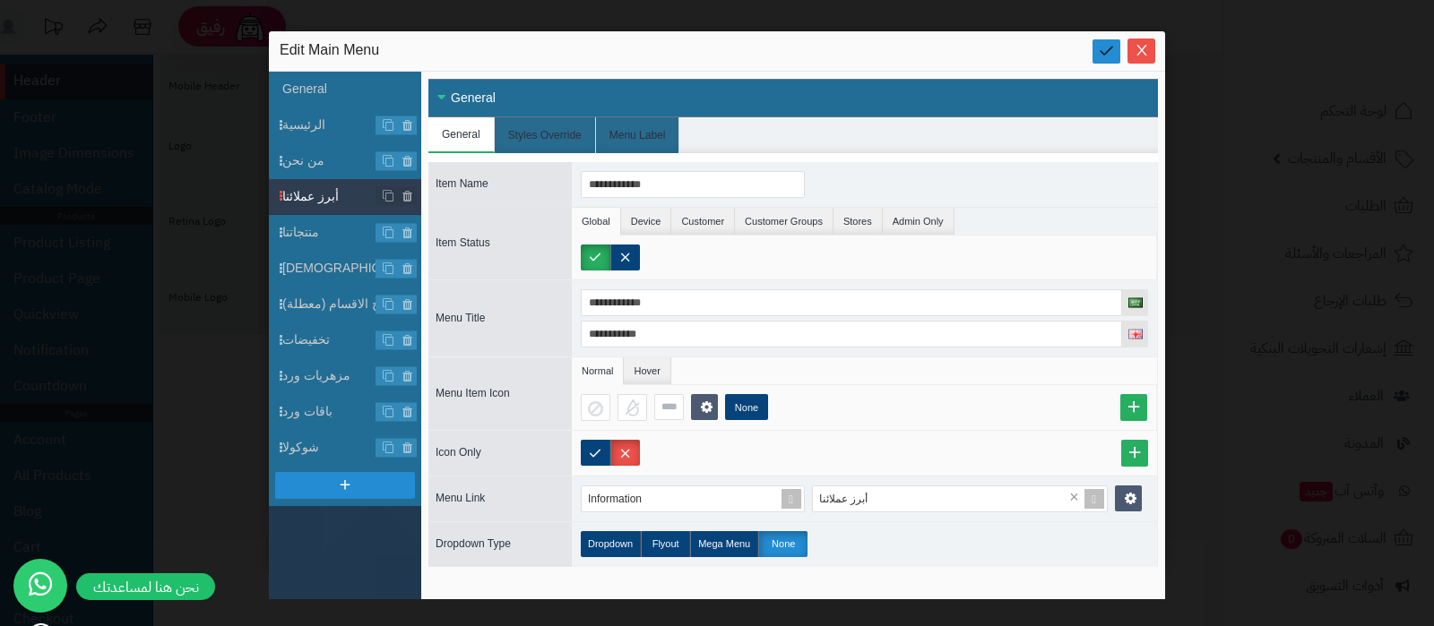
click at [1101, 48] on icon at bounding box center [1106, 50] width 17 height 17
click at [1138, 47] on icon "Close" at bounding box center [1141, 50] width 10 height 11
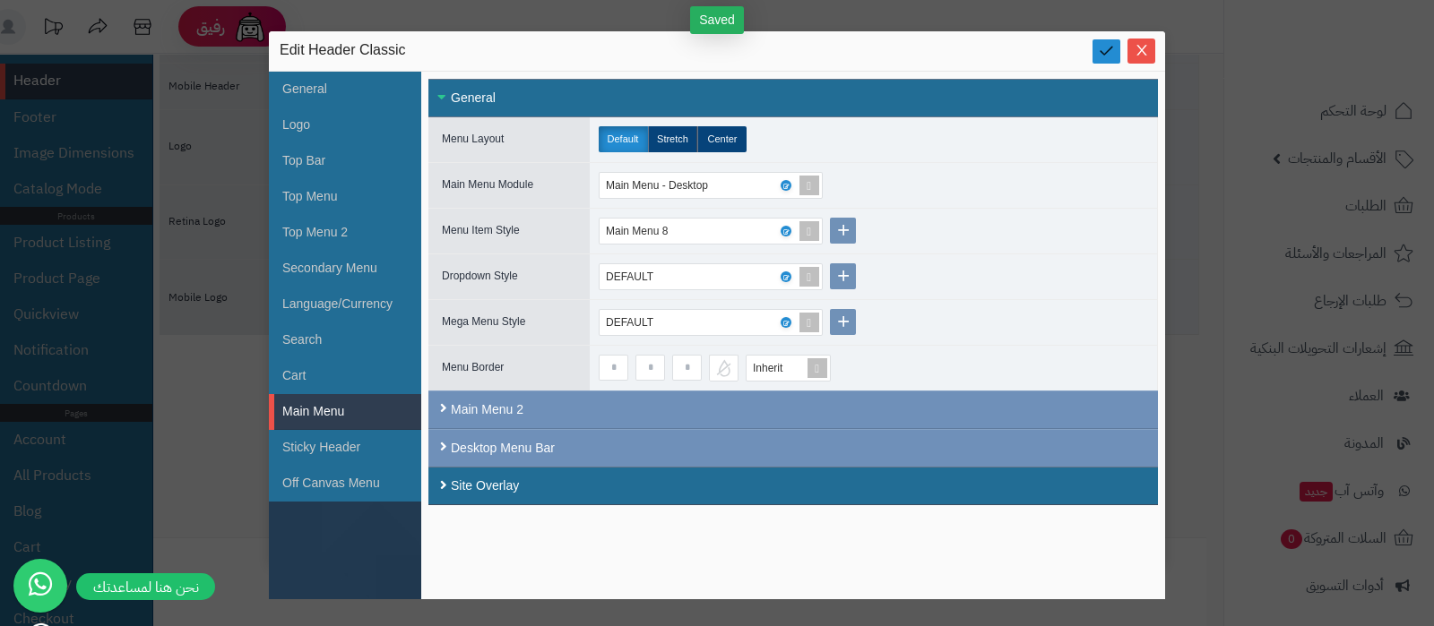
click at [1102, 61] on link at bounding box center [1106, 51] width 28 height 24
click at [1131, 53] on span "Close" at bounding box center [1141, 49] width 28 height 15
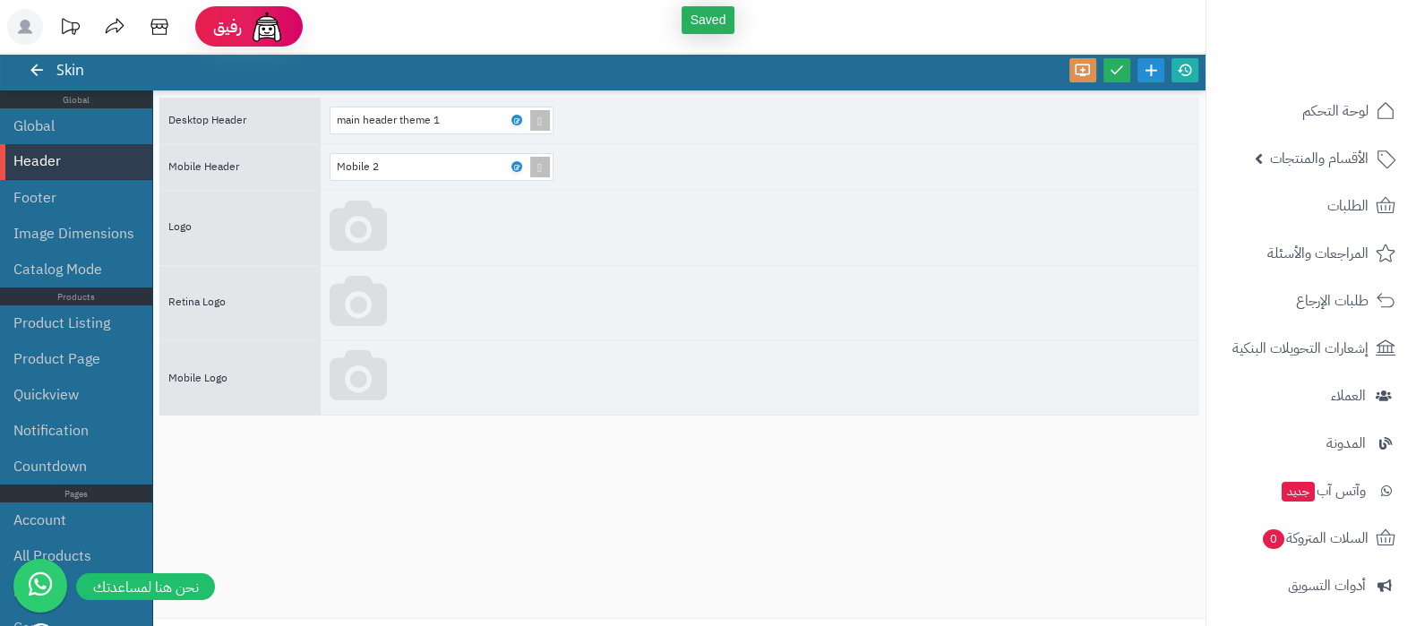
scroll to position [0, 0]
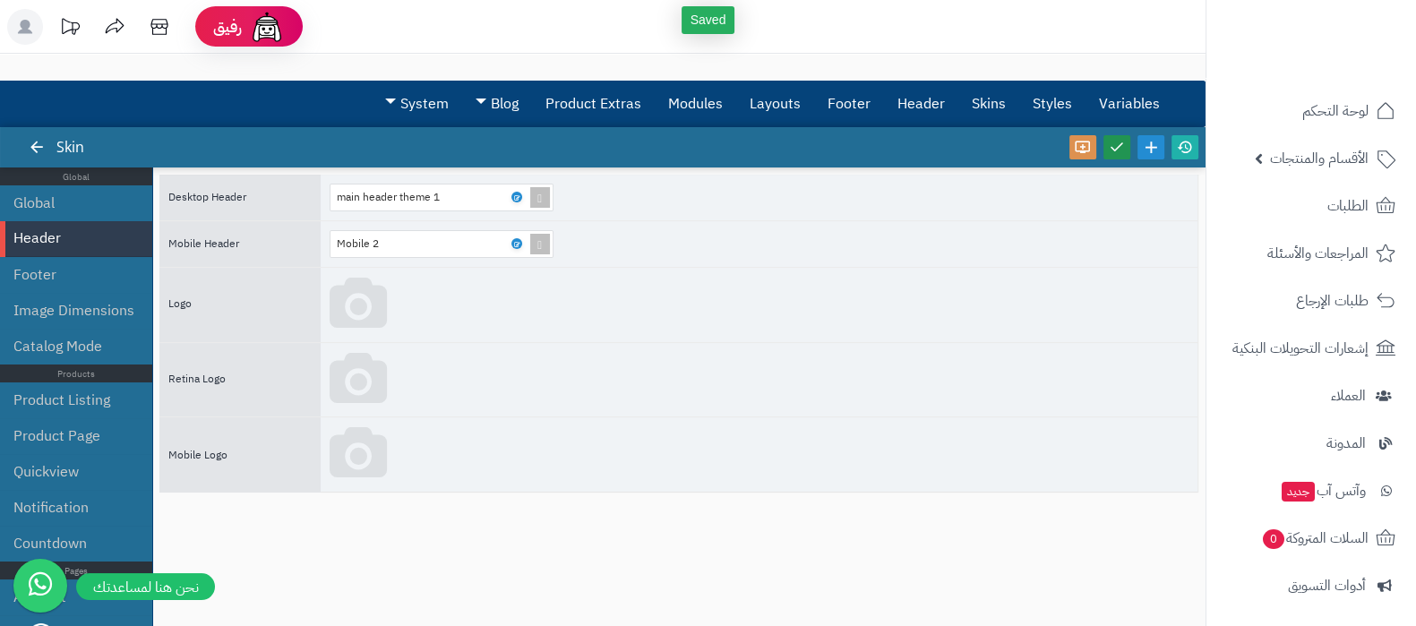
click at [1111, 153] on icon at bounding box center [1117, 147] width 16 height 16
click at [1183, 145] on icon at bounding box center [1185, 147] width 16 height 16
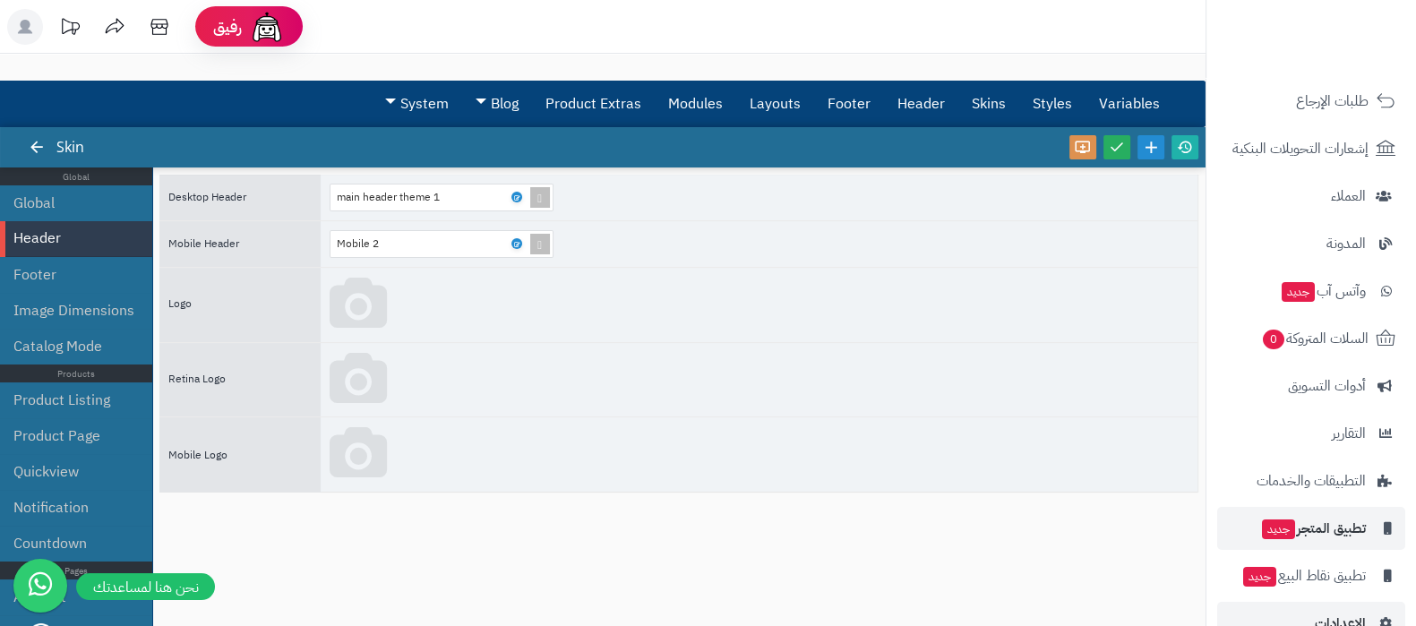
scroll to position [241, 0]
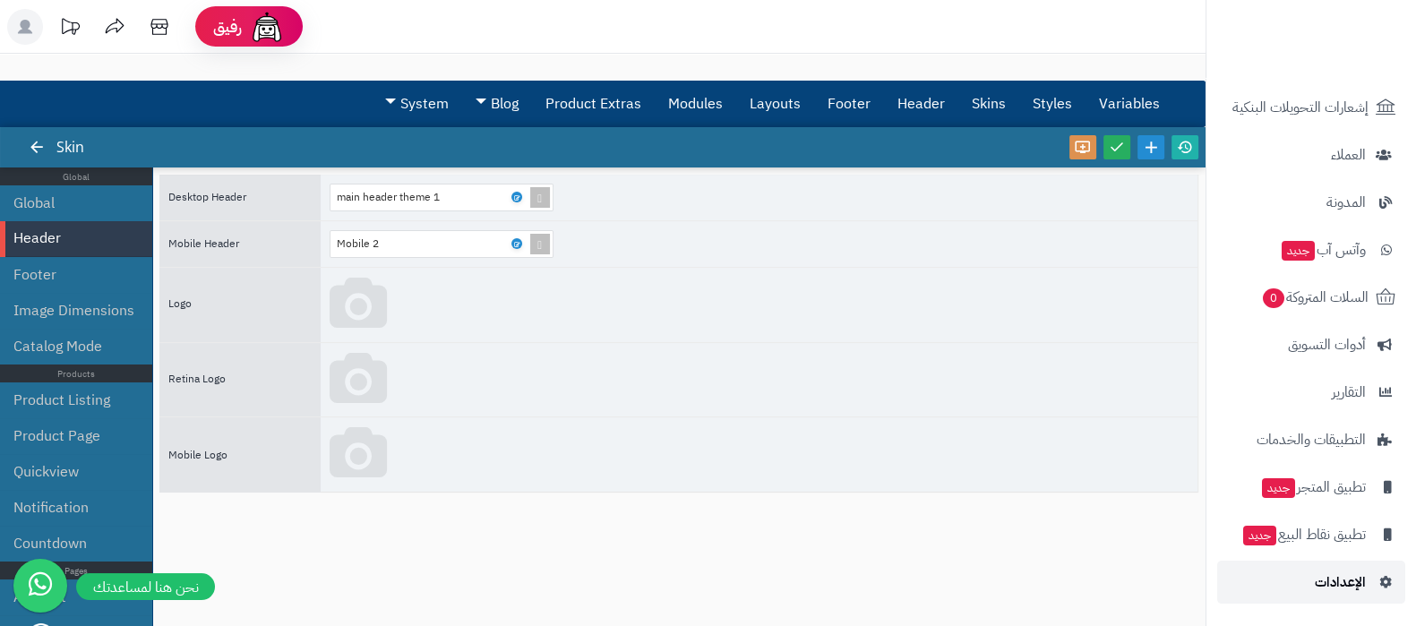
click at [1307, 571] on link "الإعدادات" at bounding box center [1312, 582] width 188 height 43
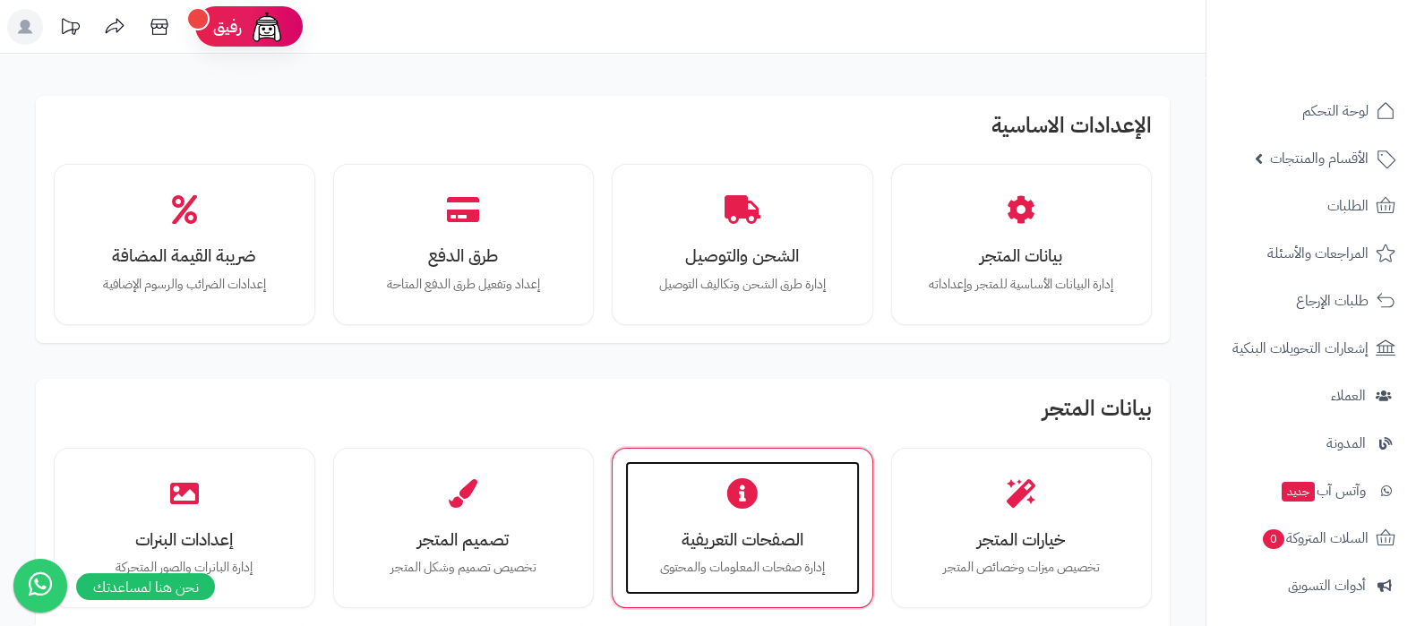
click at [678, 534] on h3 "الصفحات التعريفية" at bounding box center [742, 539] width 199 height 19
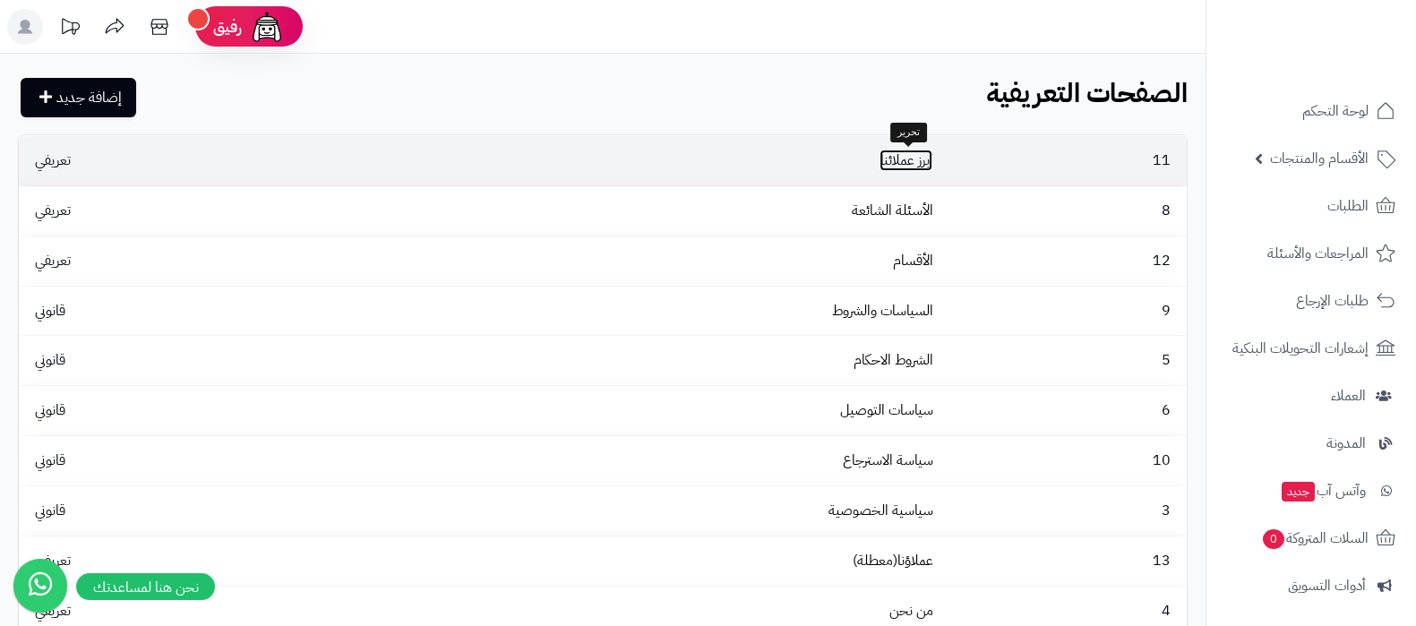
click at [908, 164] on link "أبرز عملائنا" at bounding box center [906, 161] width 53 height 22
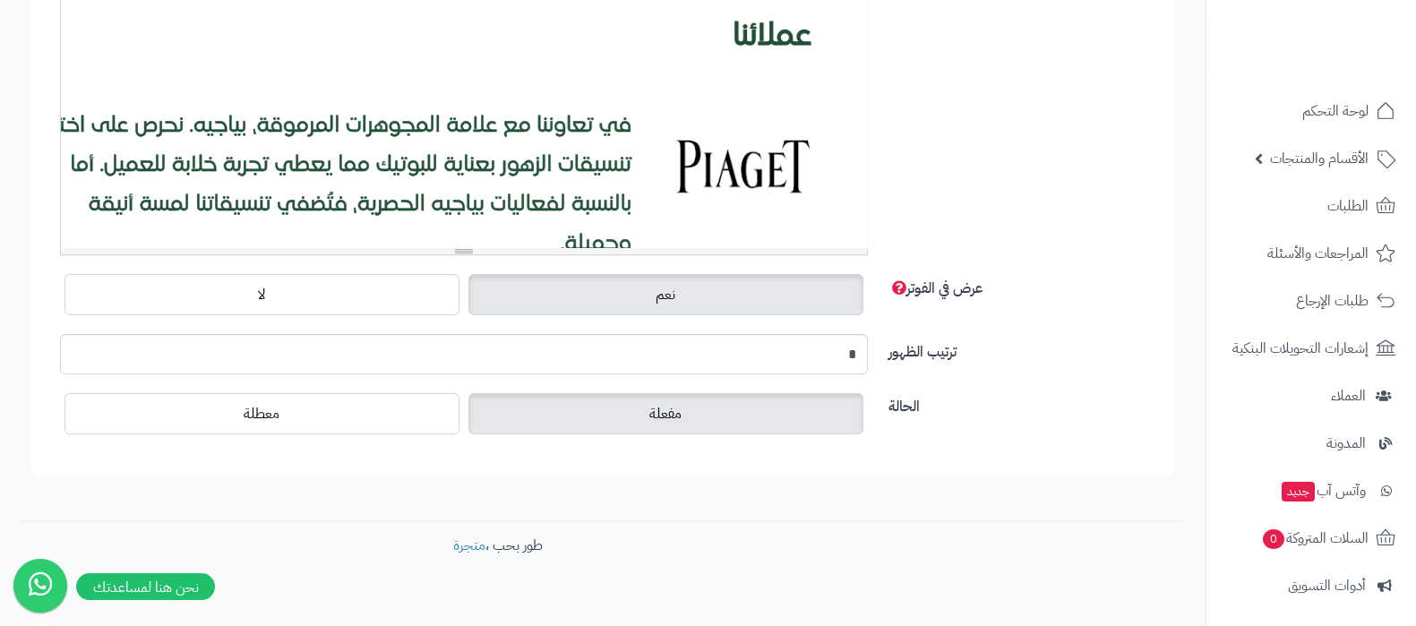
scroll to position [546, 0]
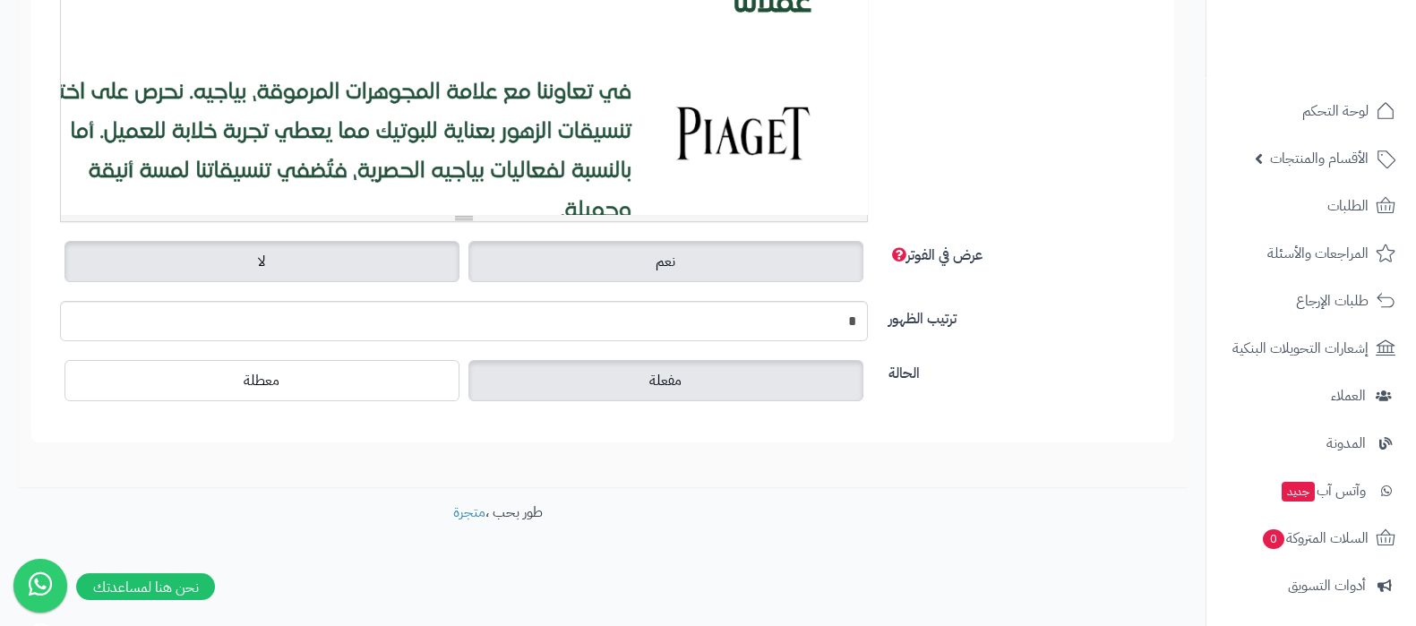
click at [285, 276] on label "لا" at bounding box center [262, 261] width 395 height 41
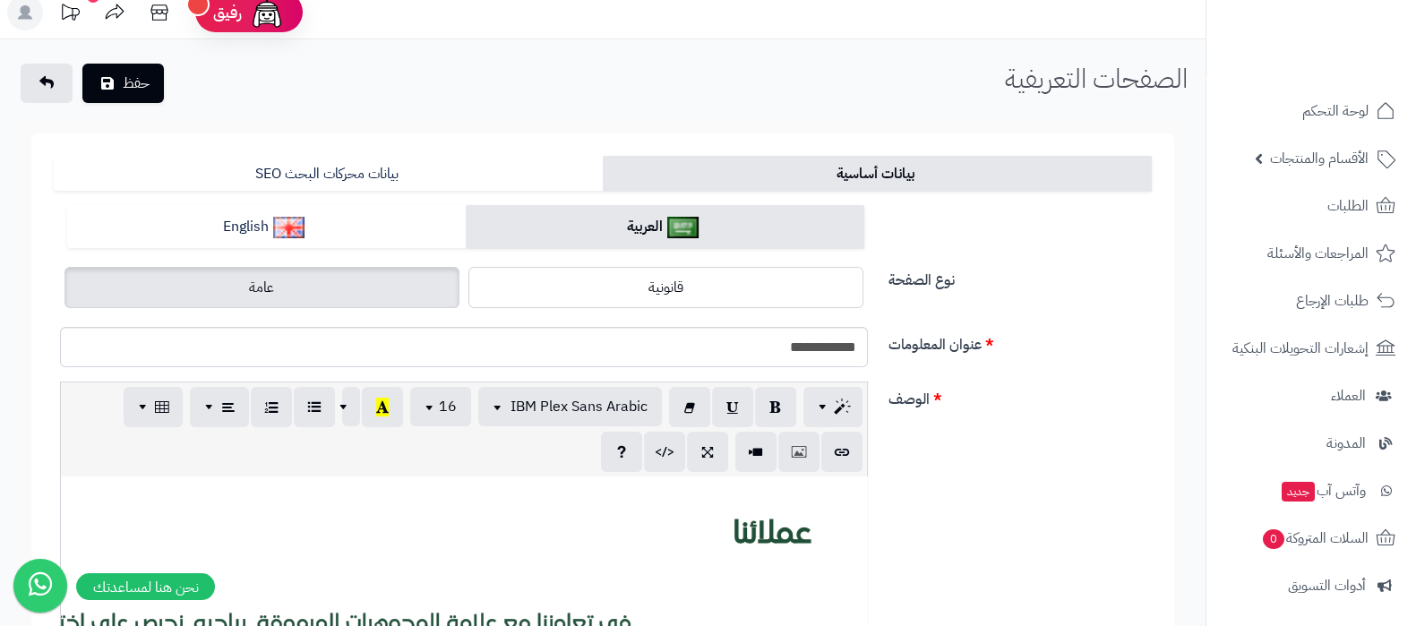
scroll to position [0, 0]
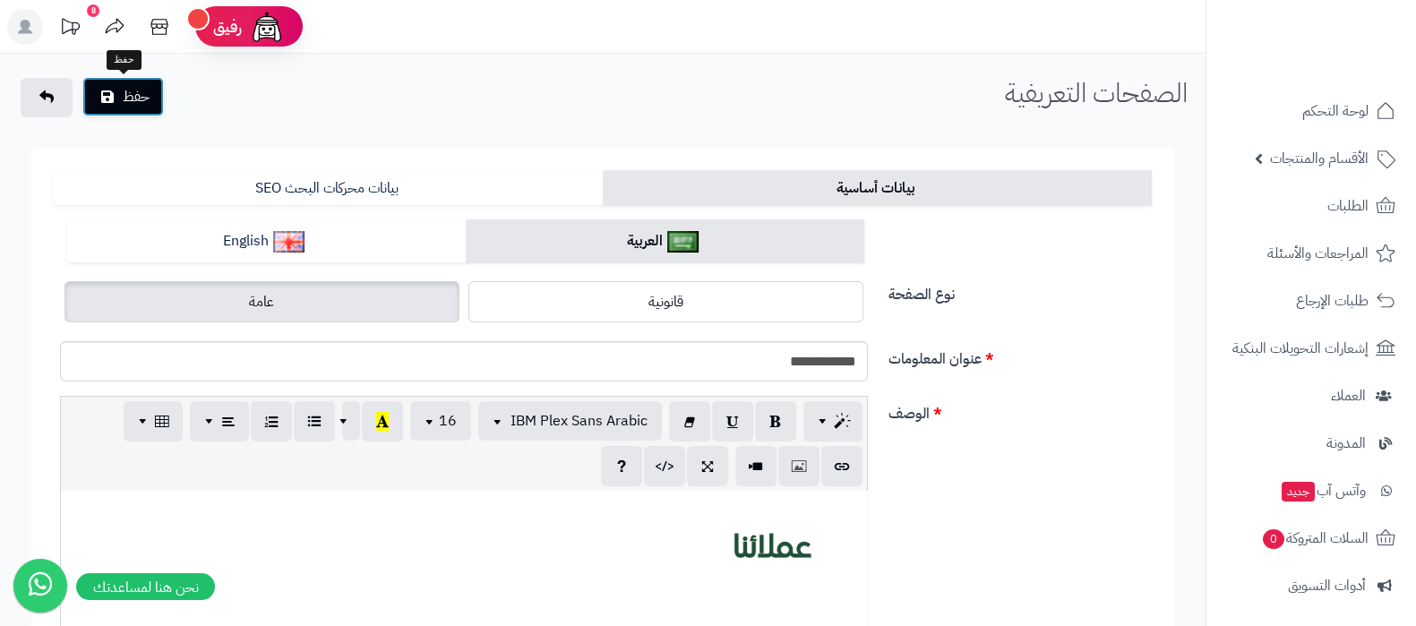
click at [132, 97] on button "حفظ" at bounding box center [123, 96] width 82 height 39
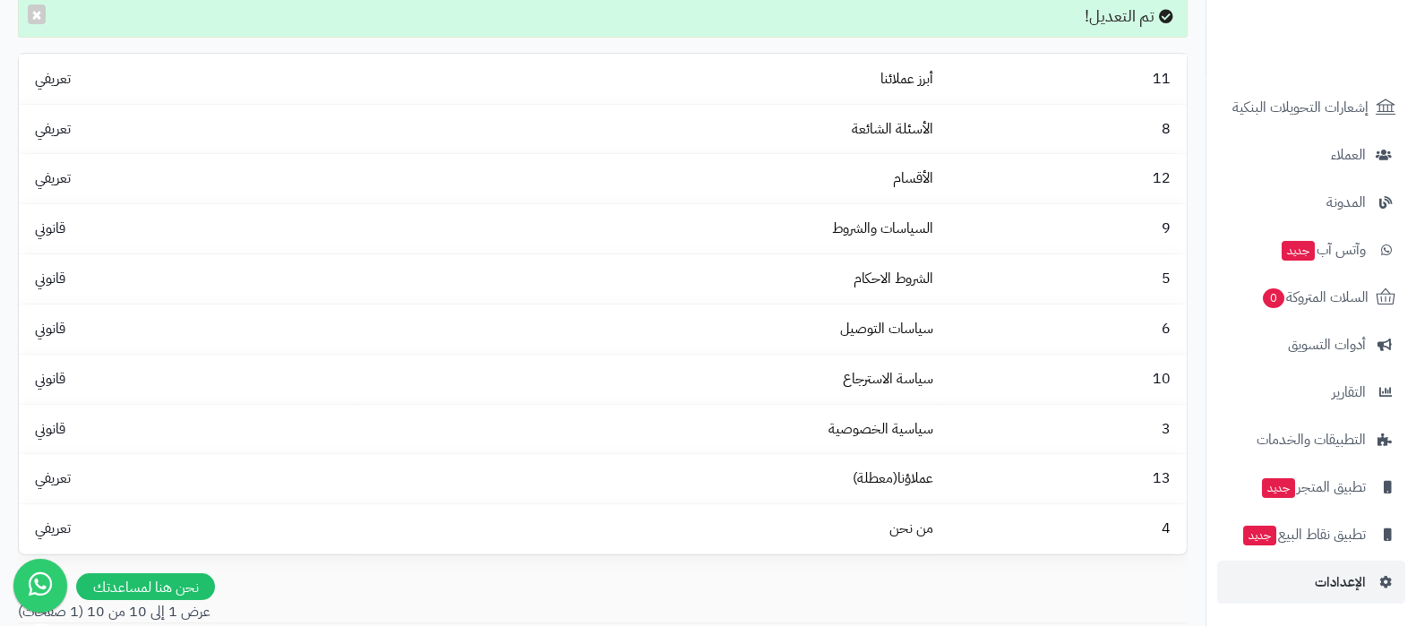
scroll to position [274, 0]
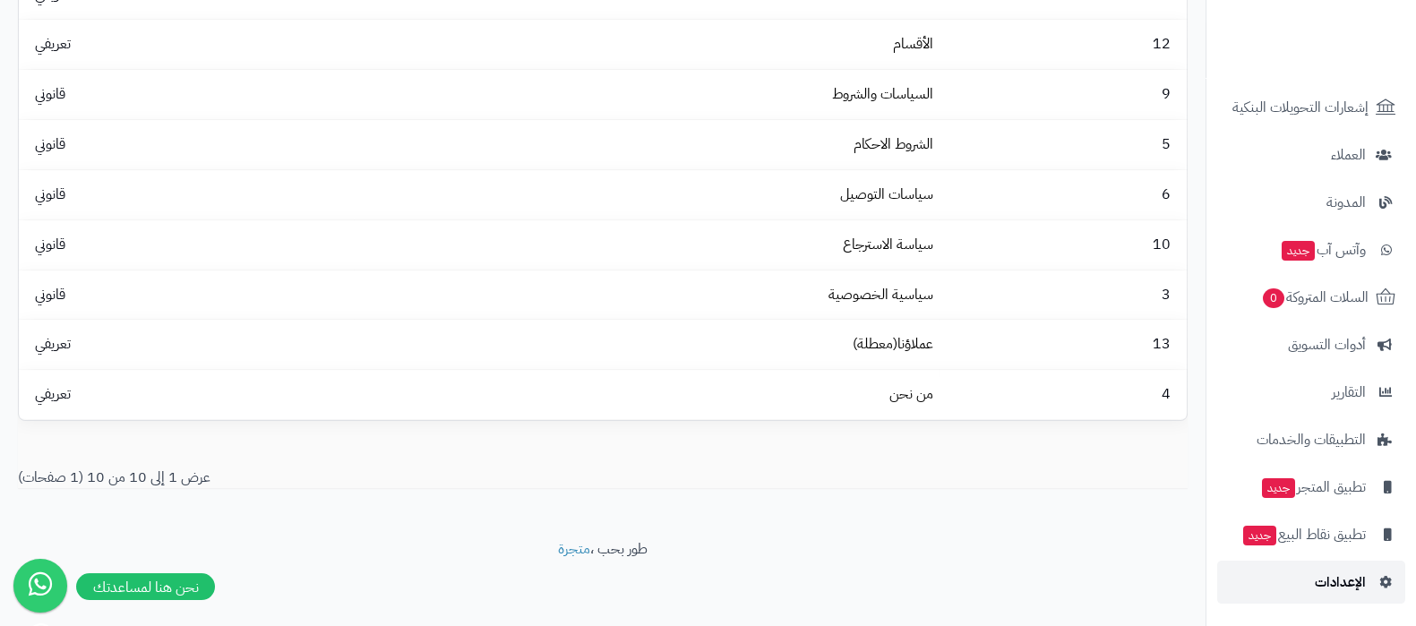
click at [1348, 584] on span "الإعدادات" at bounding box center [1340, 582] width 51 height 25
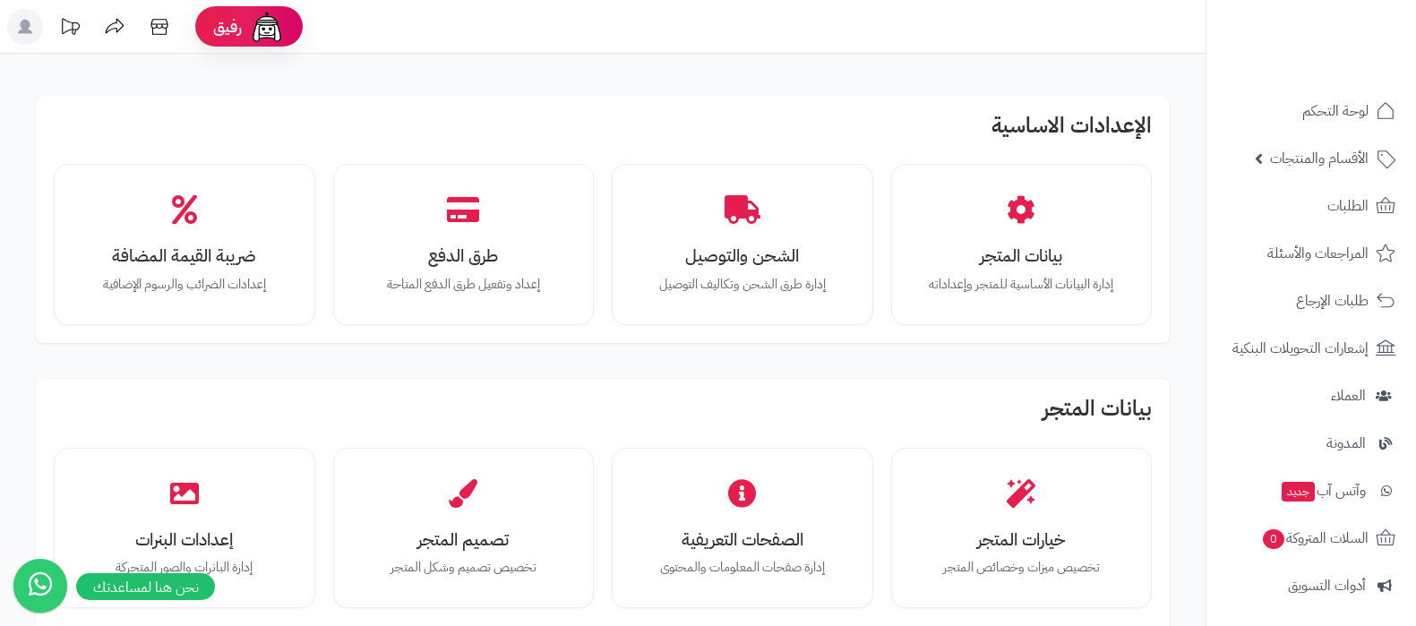
scroll to position [1344, 0]
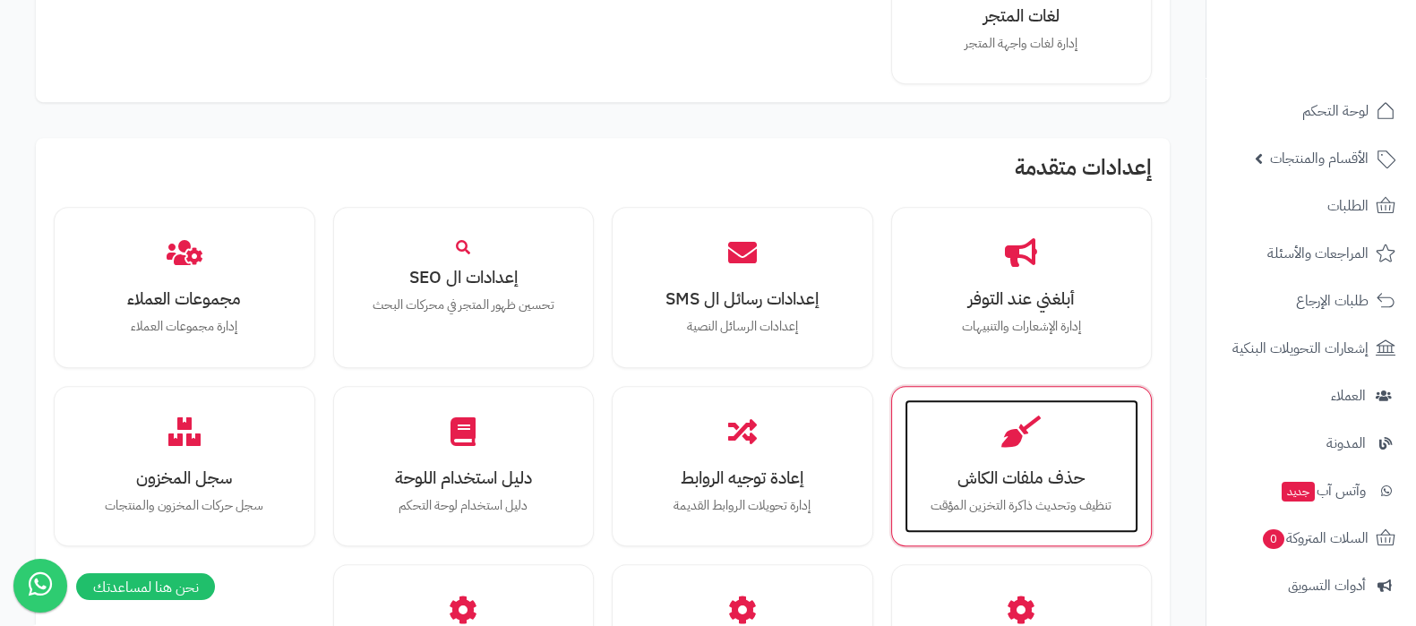
click at [1034, 436] on icon at bounding box center [1021, 431] width 39 height 31
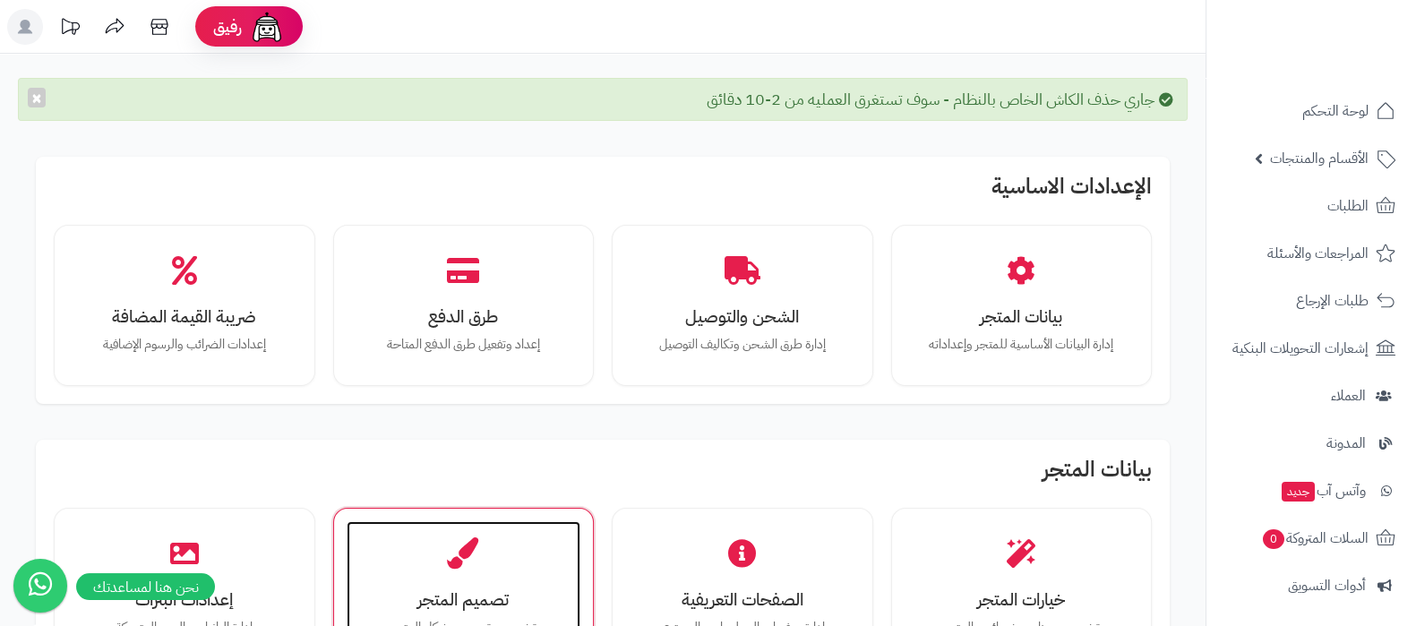
click at [482, 570] on div "تصميم المتجر تخصيص تصميم وشكل المتجر" at bounding box center [464, 588] width 235 height 134
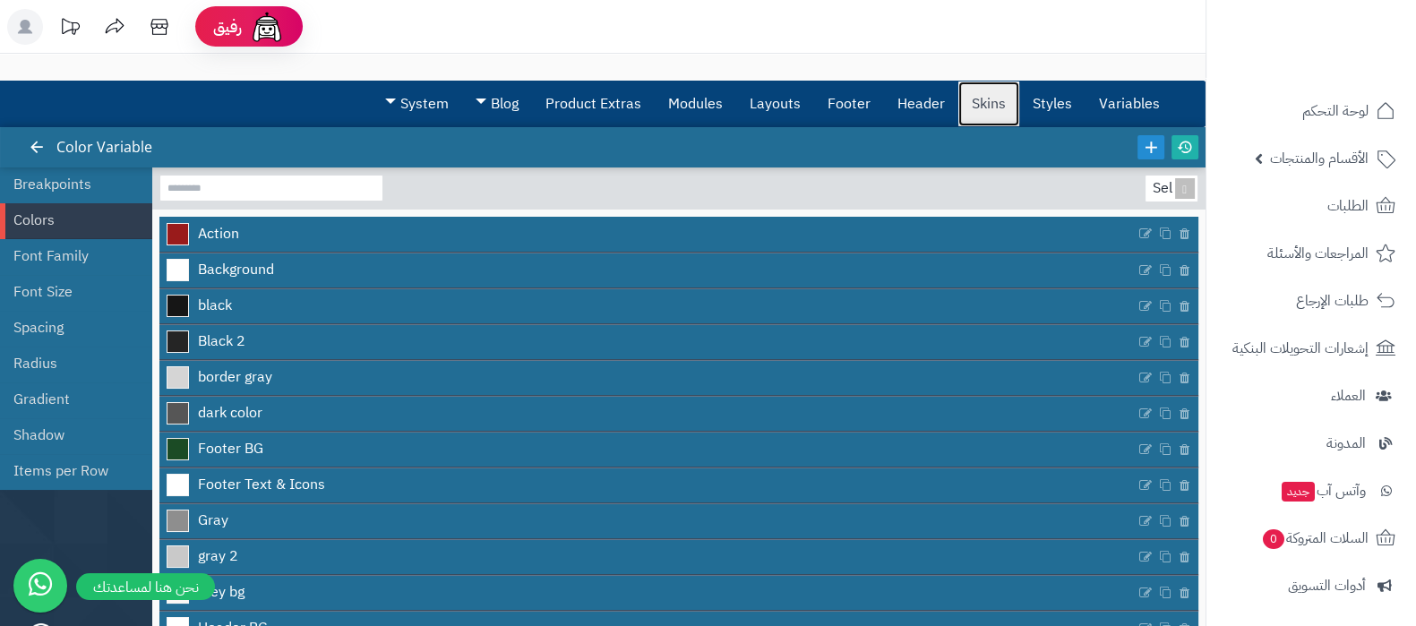
click at [975, 100] on link "Skins" at bounding box center [989, 104] width 61 height 45
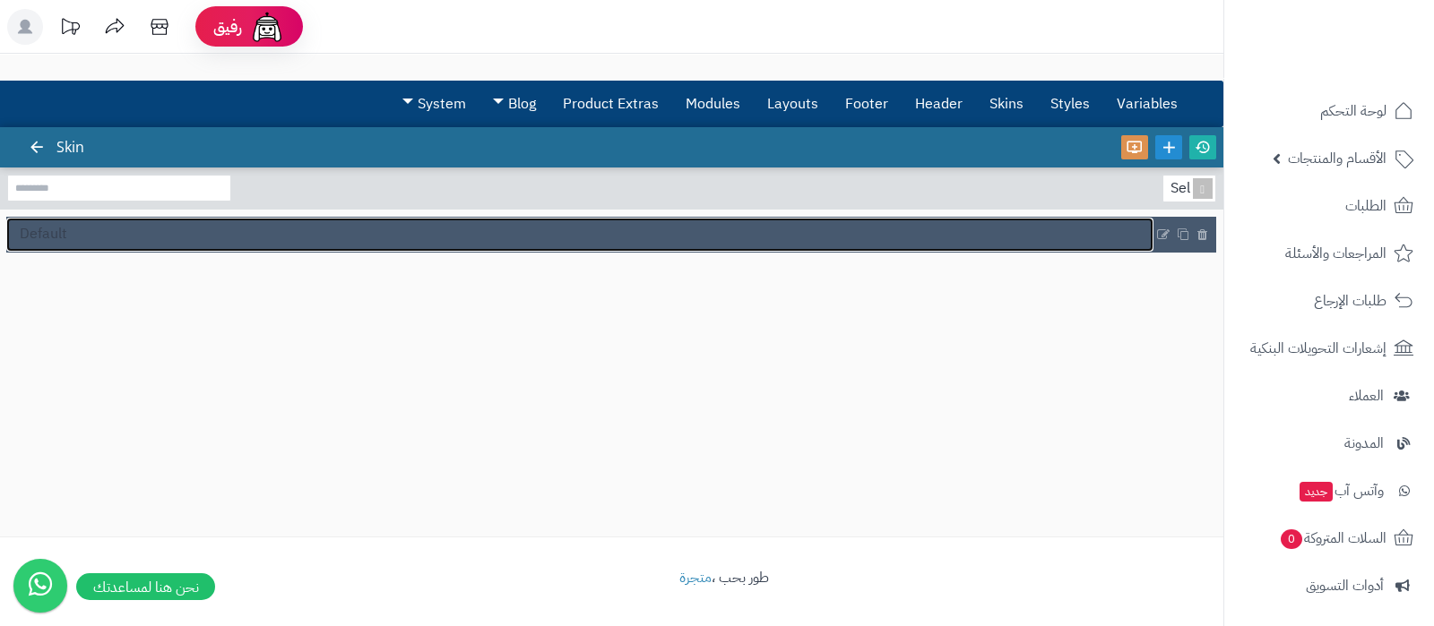
click at [61, 245] on link "Default" at bounding box center [579, 235] width 1147 height 34
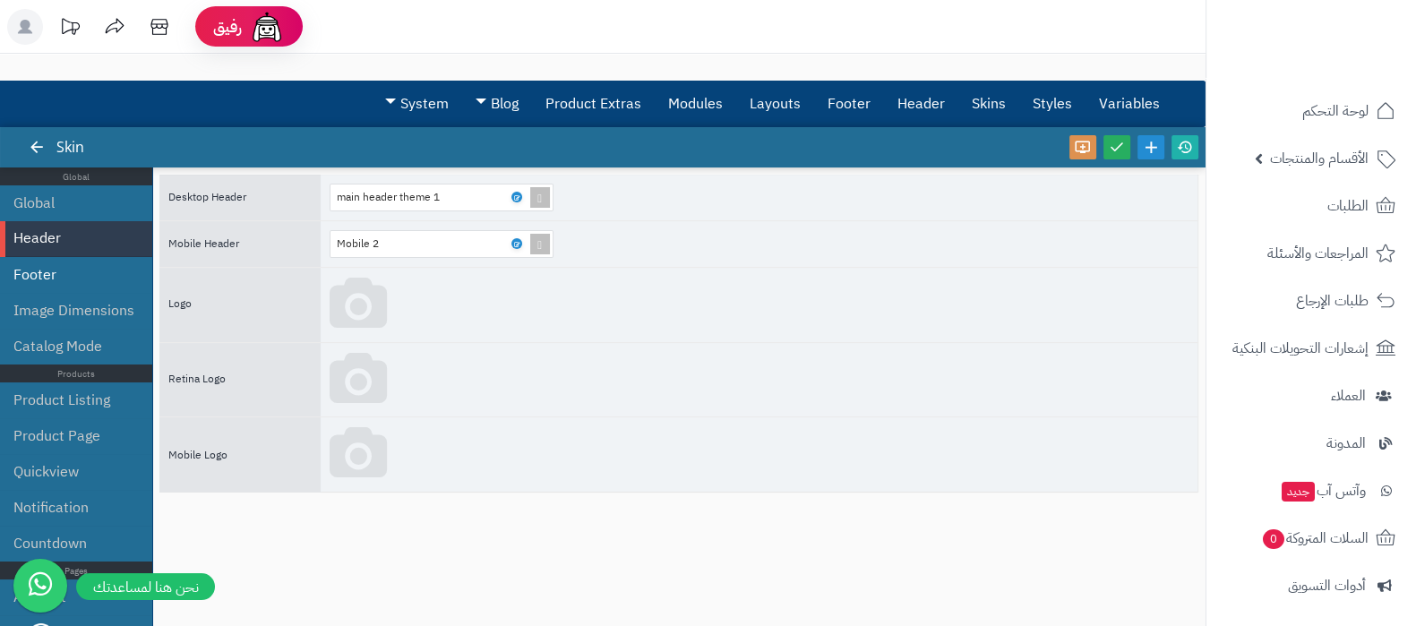
click at [58, 288] on li "Footer" at bounding box center [76, 275] width 152 height 36
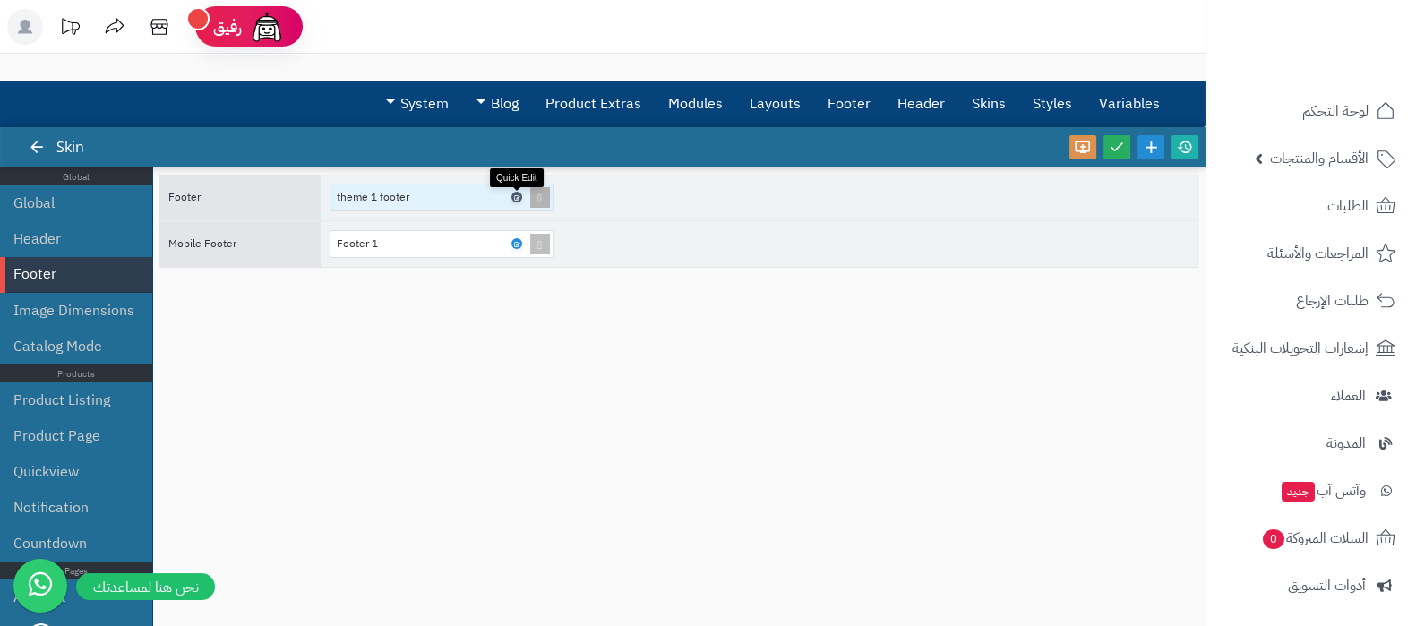
click at [517, 194] on icon at bounding box center [515, 198] width 5 height 8
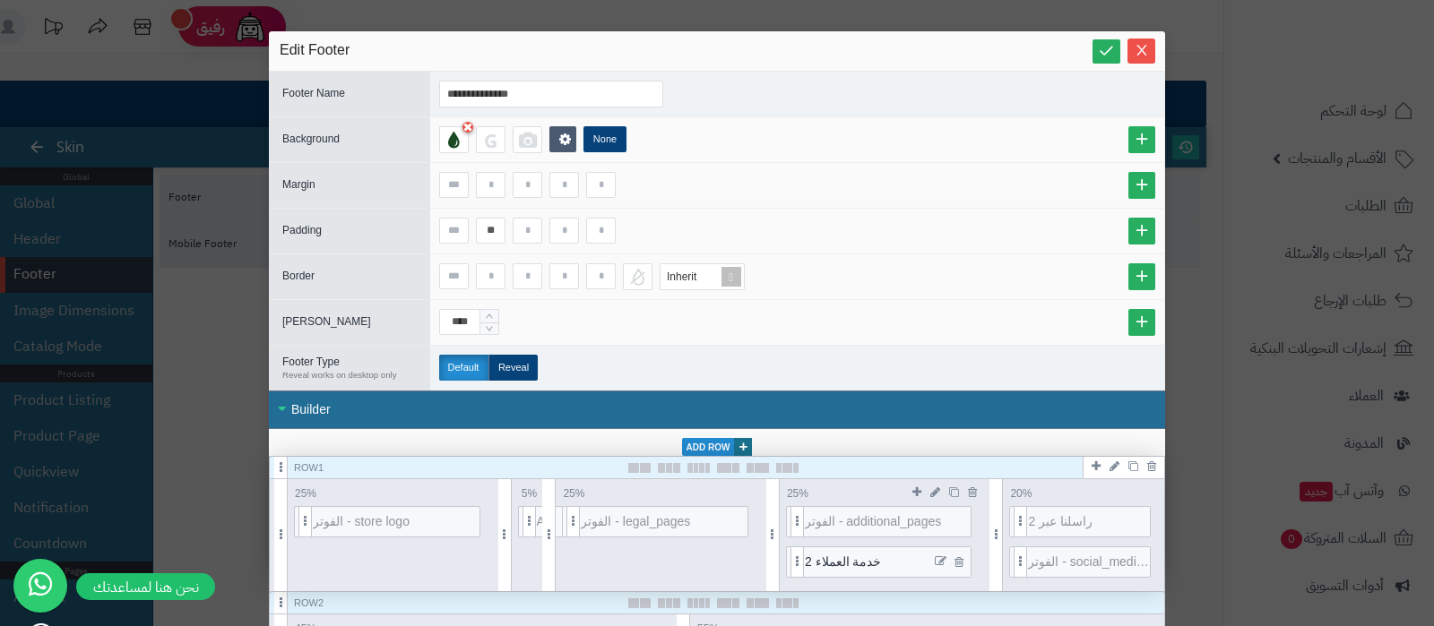
scroll to position [223, 0]
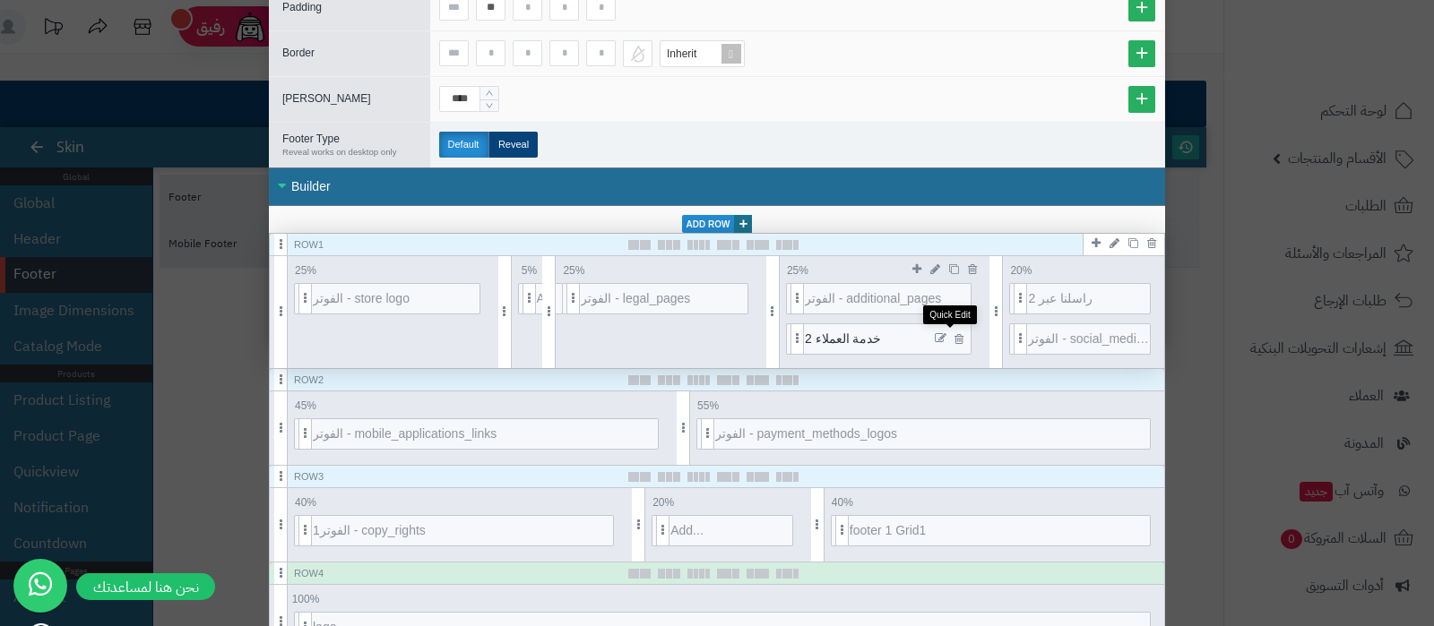
click at [946, 333] on icon at bounding box center [940, 338] width 12 height 13
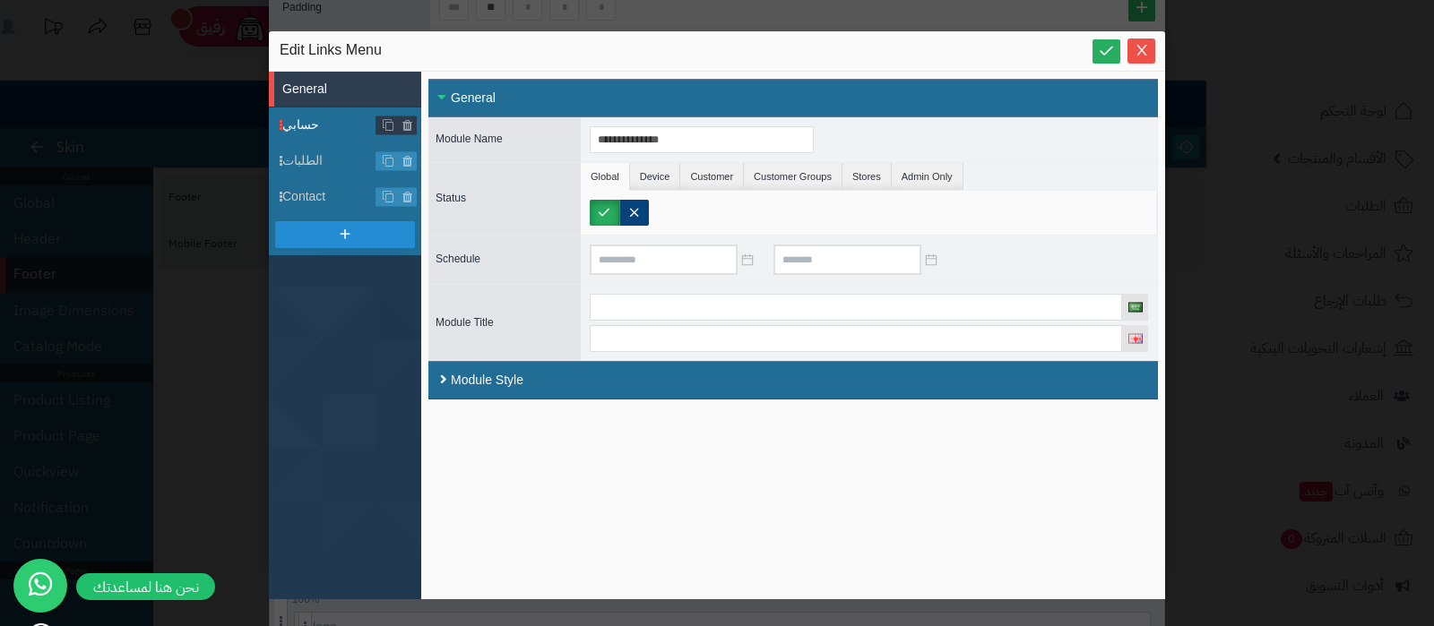
click at [307, 120] on span "حسابي" at bounding box center [351, 125] width 139 height 19
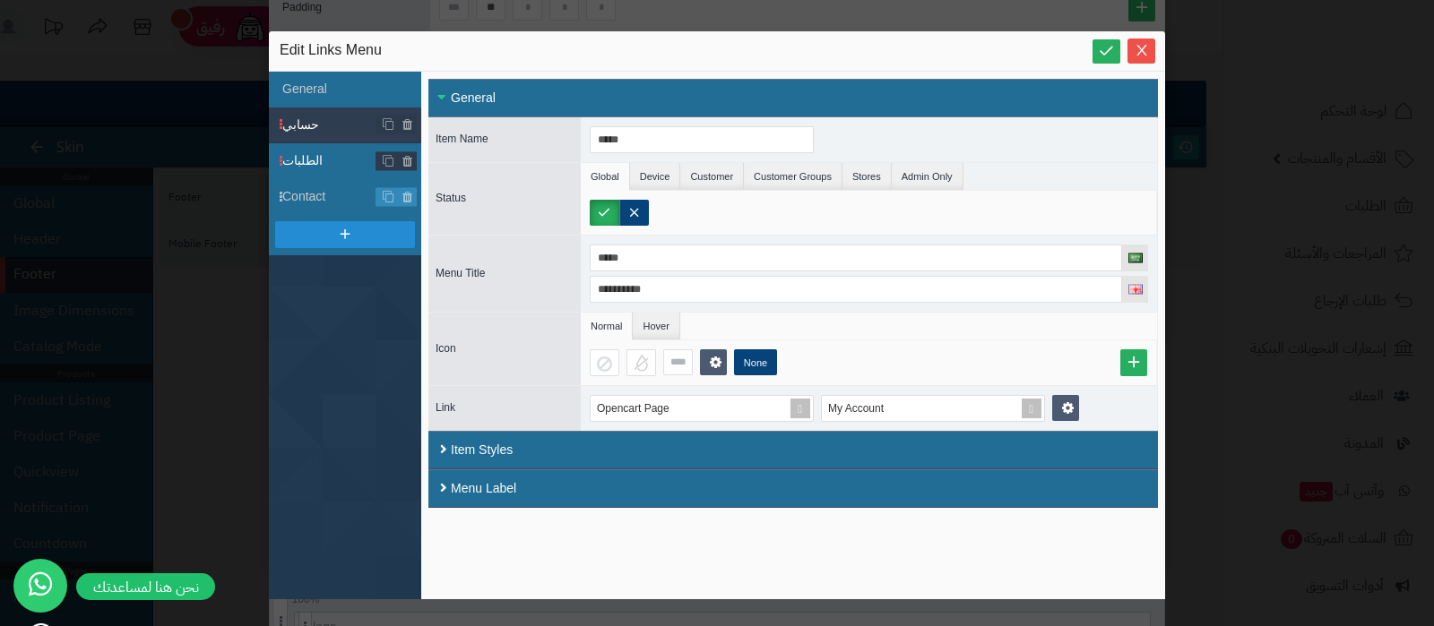
click at [324, 156] on span "الطلبات" at bounding box center [351, 160] width 139 height 19
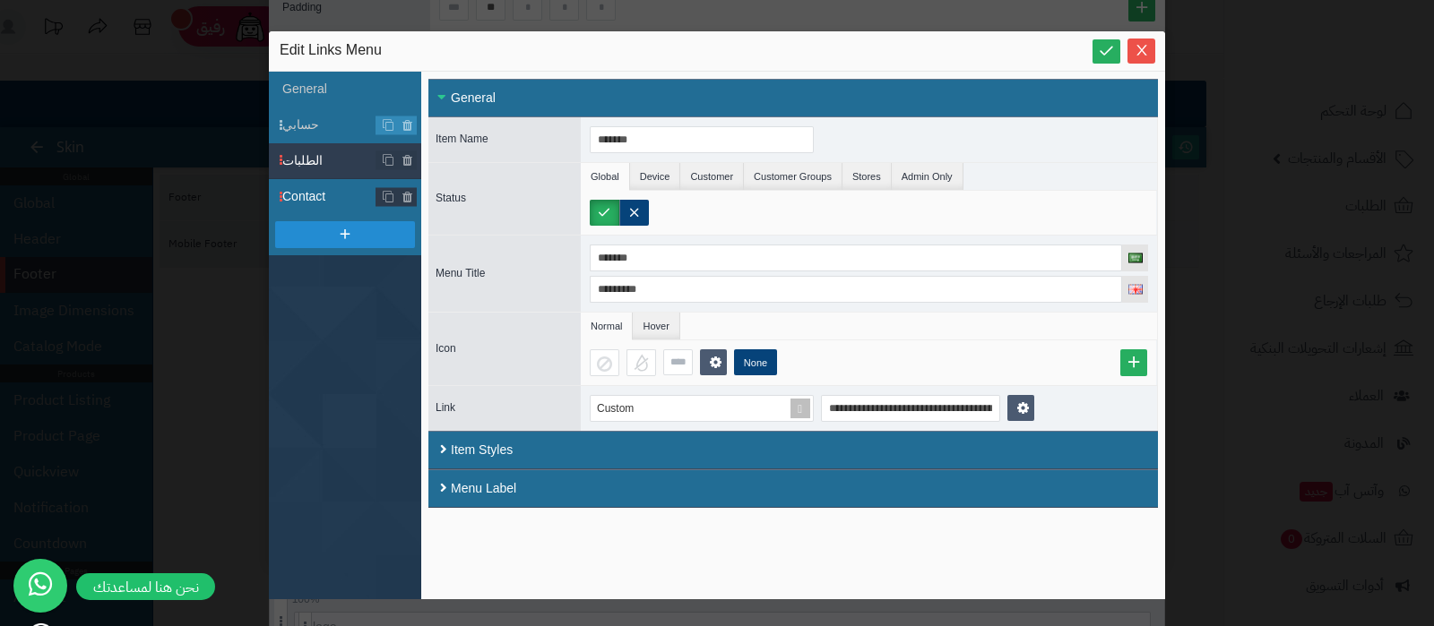
click at [323, 202] on span "Contact" at bounding box center [351, 196] width 139 height 19
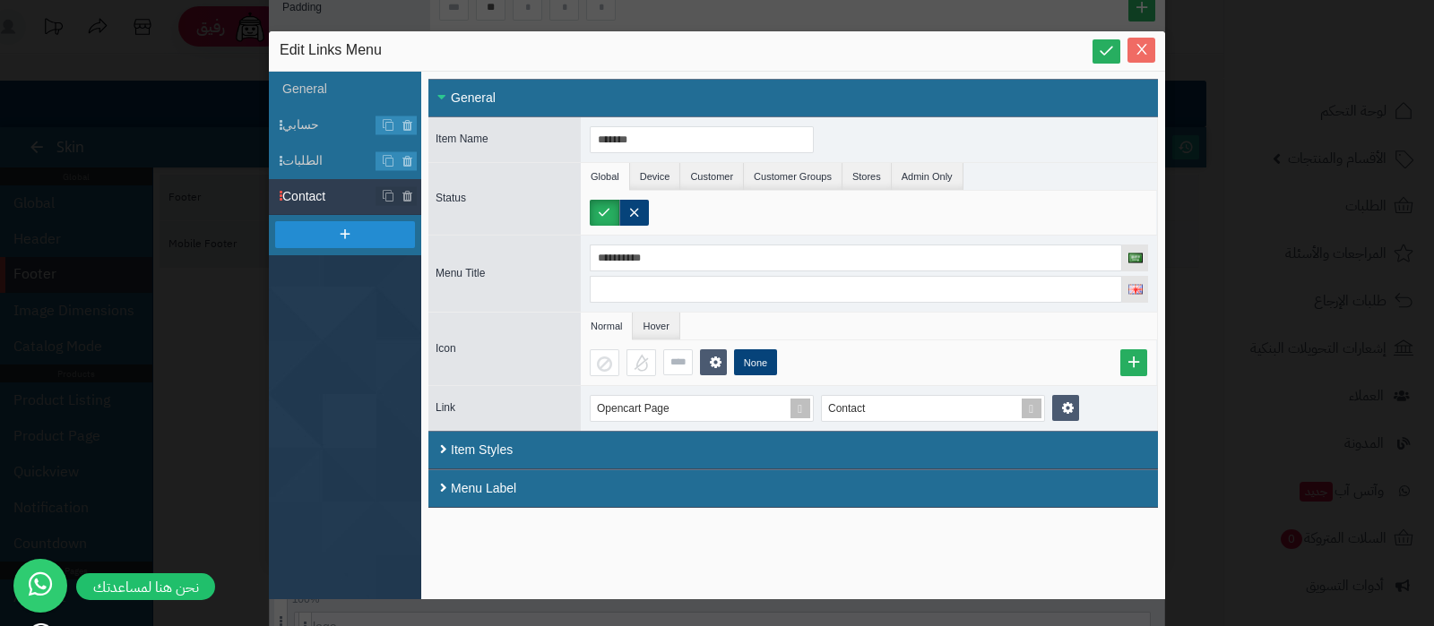
click at [1138, 47] on icon "Close" at bounding box center [1141, 49] width 14 height 14
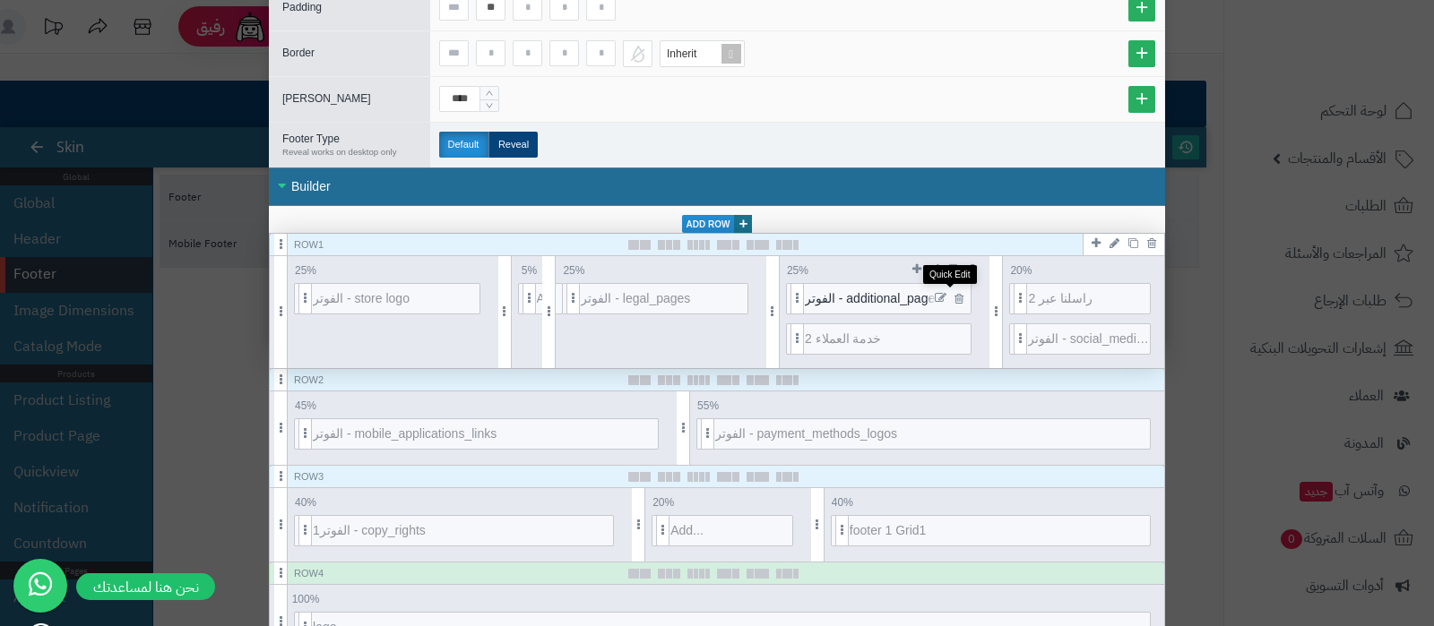
click at [946, 292] on icon at bounding box center [940, 298] width 12 height 13
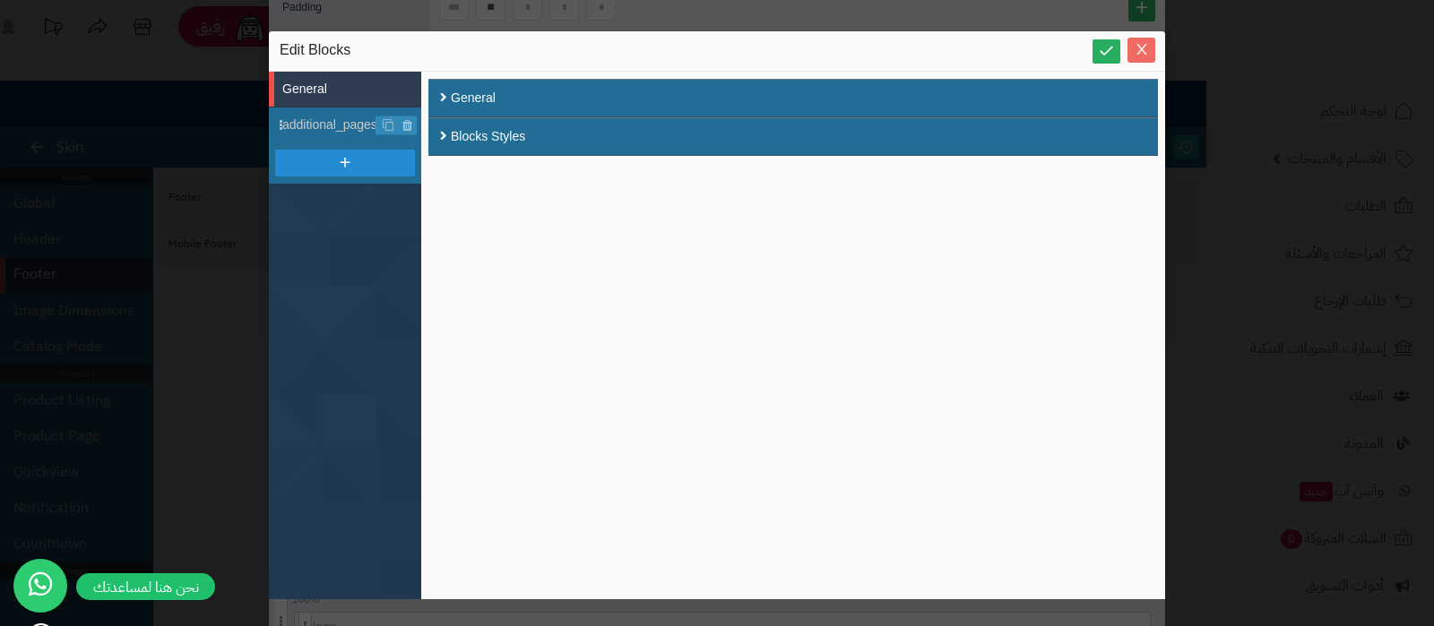
click at [1145, 50] on icon "Close" at bounding box center [1141, 49] width 14 height 14
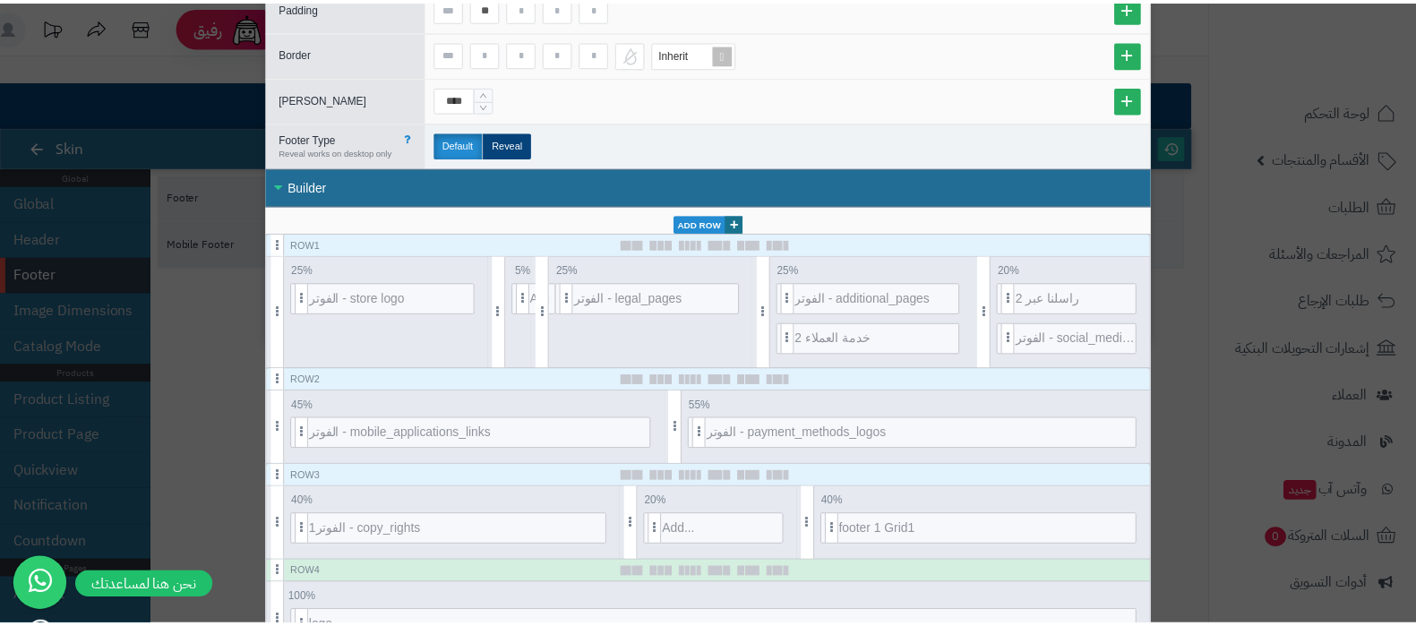
scroll to position [0, 0]
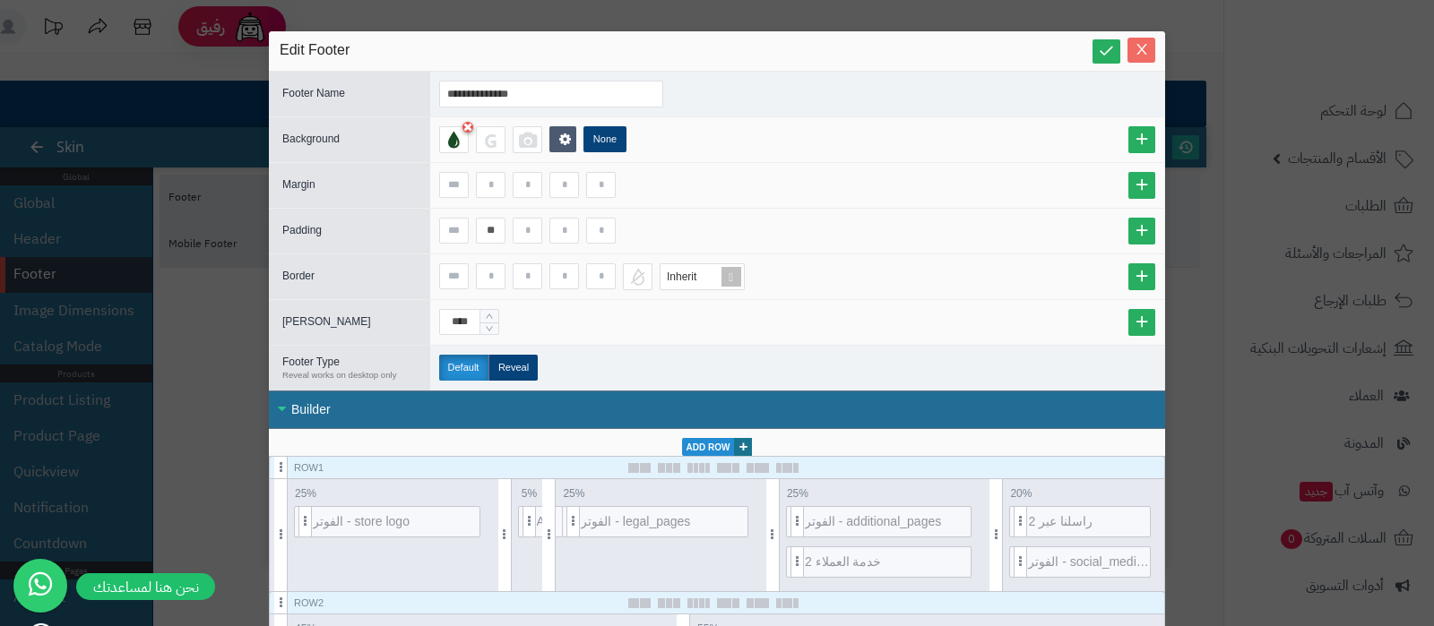
click at [1142, 45] on icon "Close" at bounding box center [1141, 49] width 14 height 14
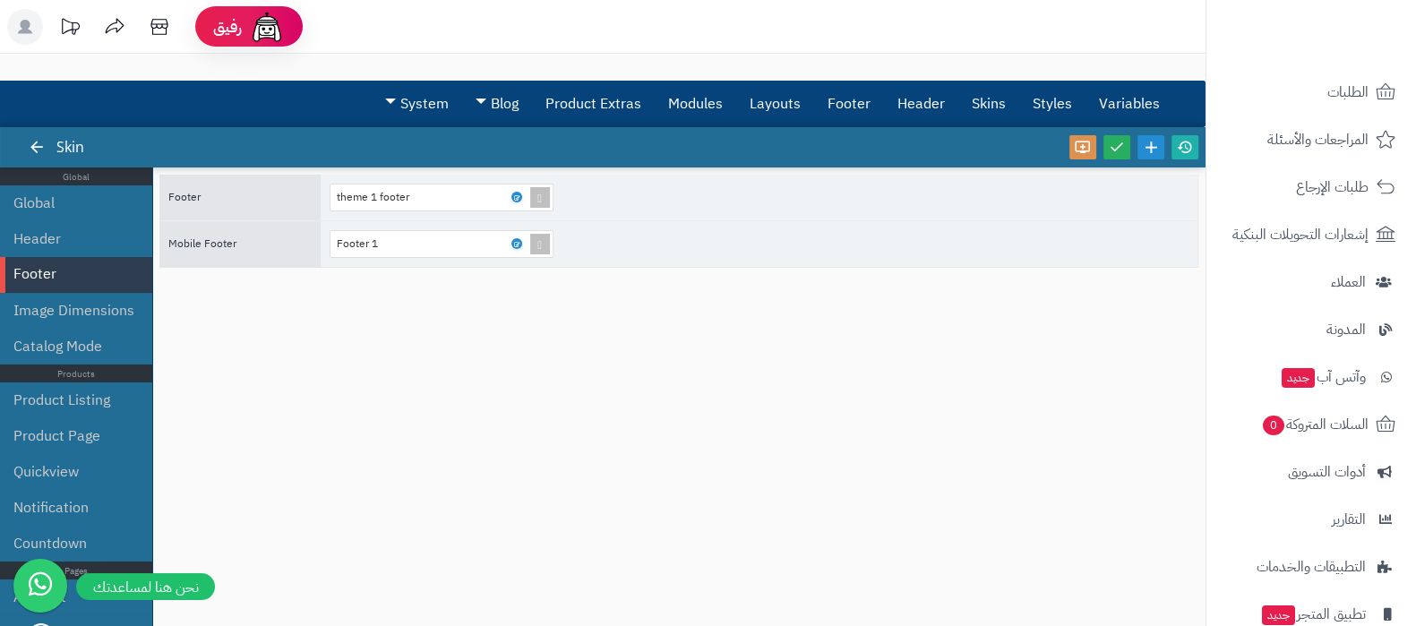
scroll to position [241, 0]
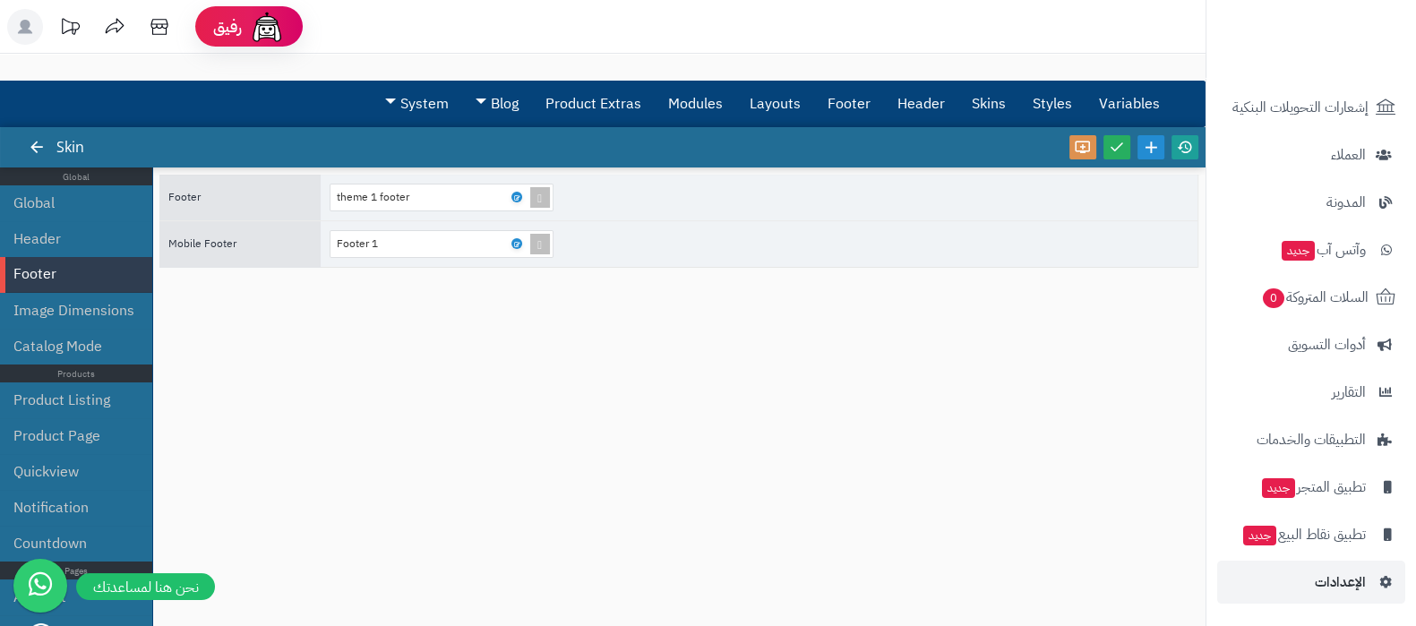
click at [1192, 153] on icon at bounding box center [1185, 147] width 16 height 16
